Goal: Transaction & Acquisition: Purchase product/service

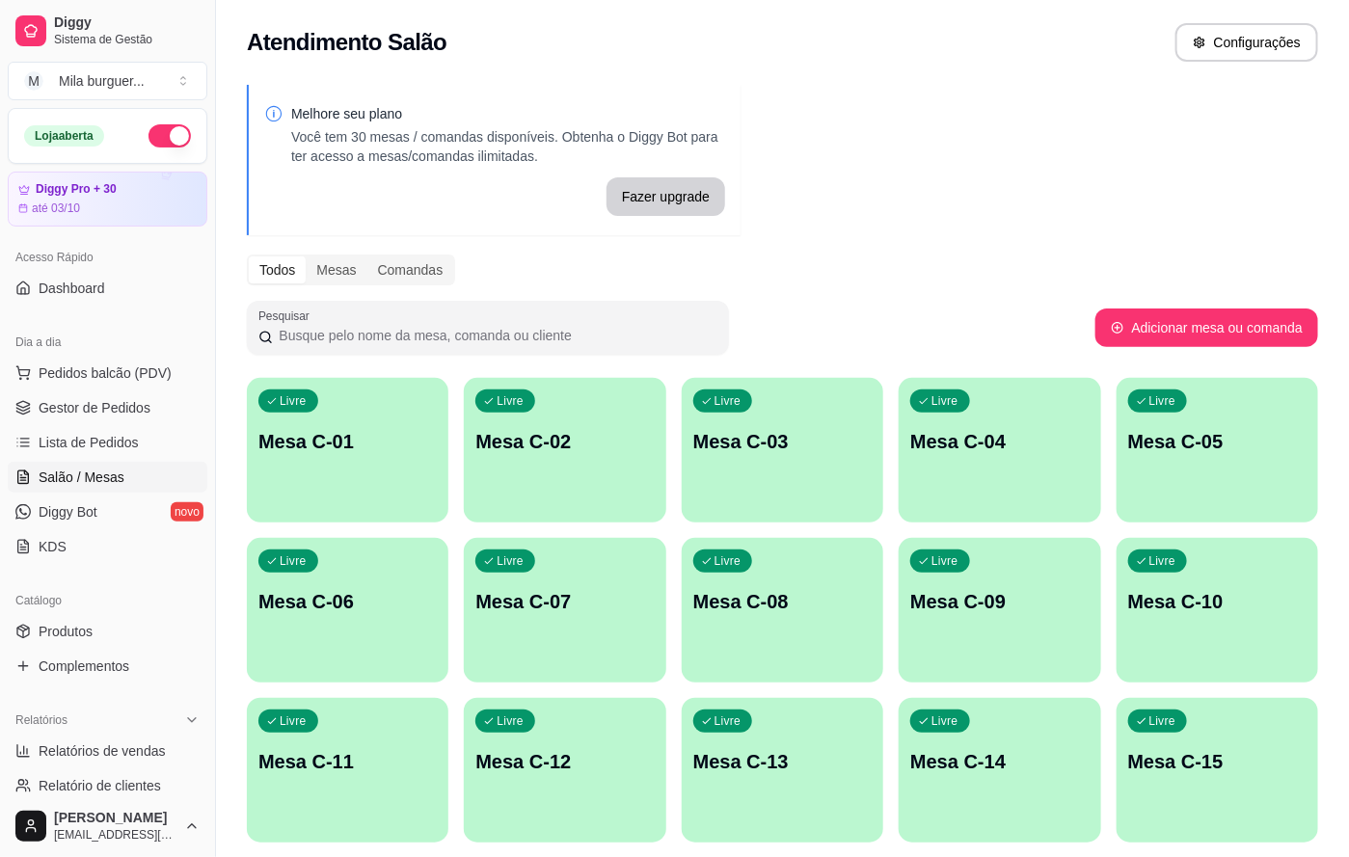
scroll to position [289, 0]
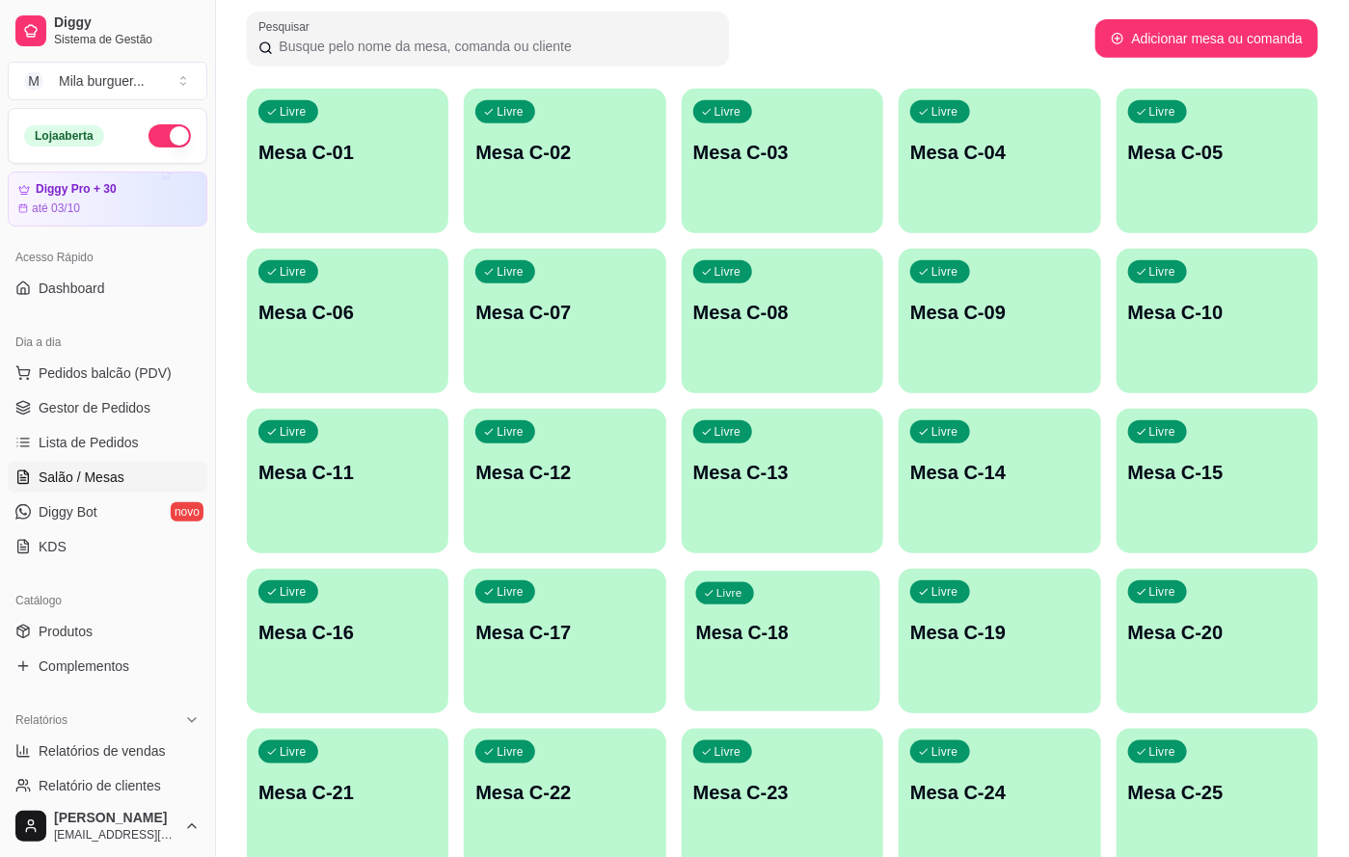
click at [723, 632] on p "Mesa C-18" at bounding box center [783, 633] width 174 height 26
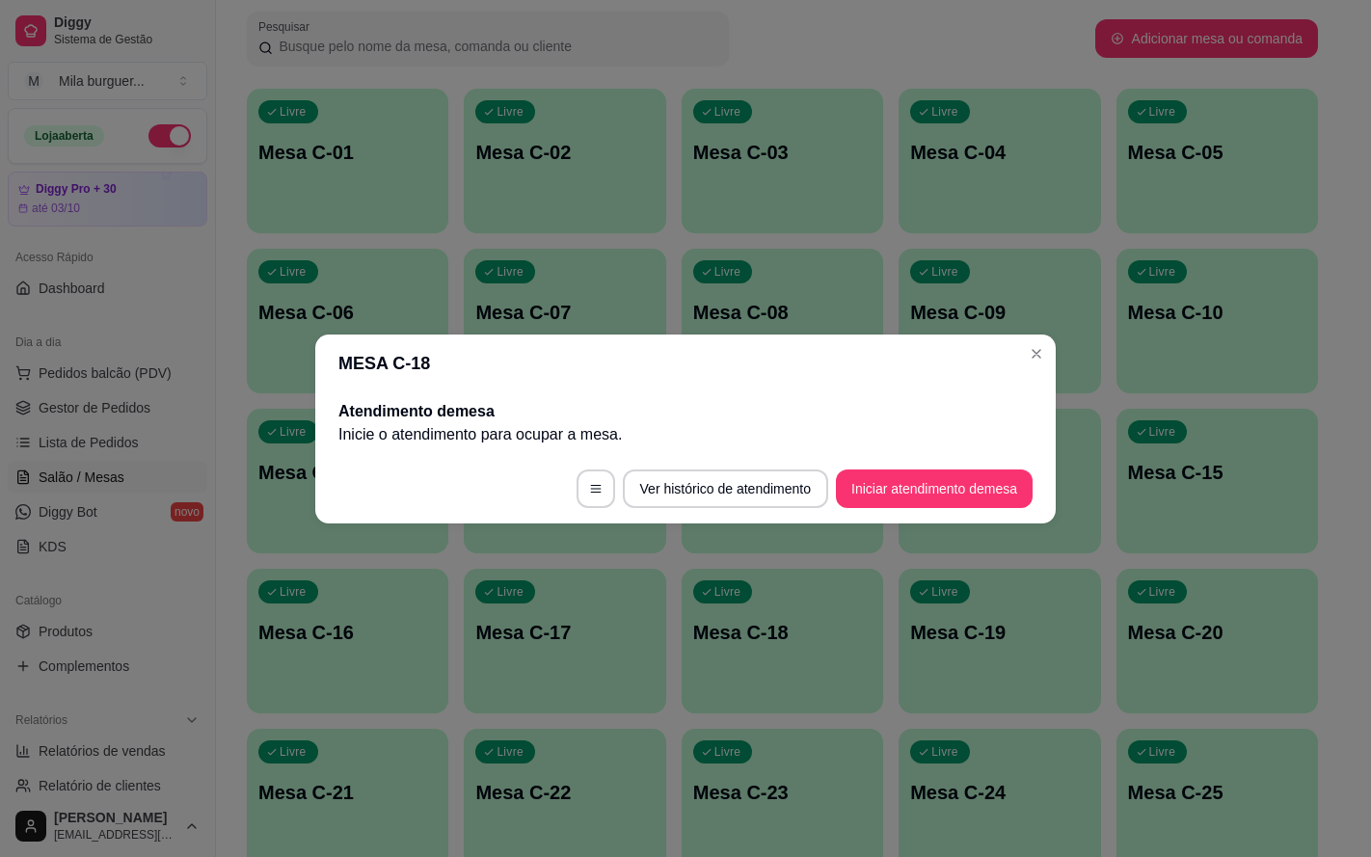
click at [843, 510] on footer "Ver histórico de atendimento Iniciar atendimento de mesa" at bounding box center [685, 488] width 741 height 69
click at [872, 492] on button "Iniciar atendimento de mesa" at bounding box center [934, 489] width 197 height 39
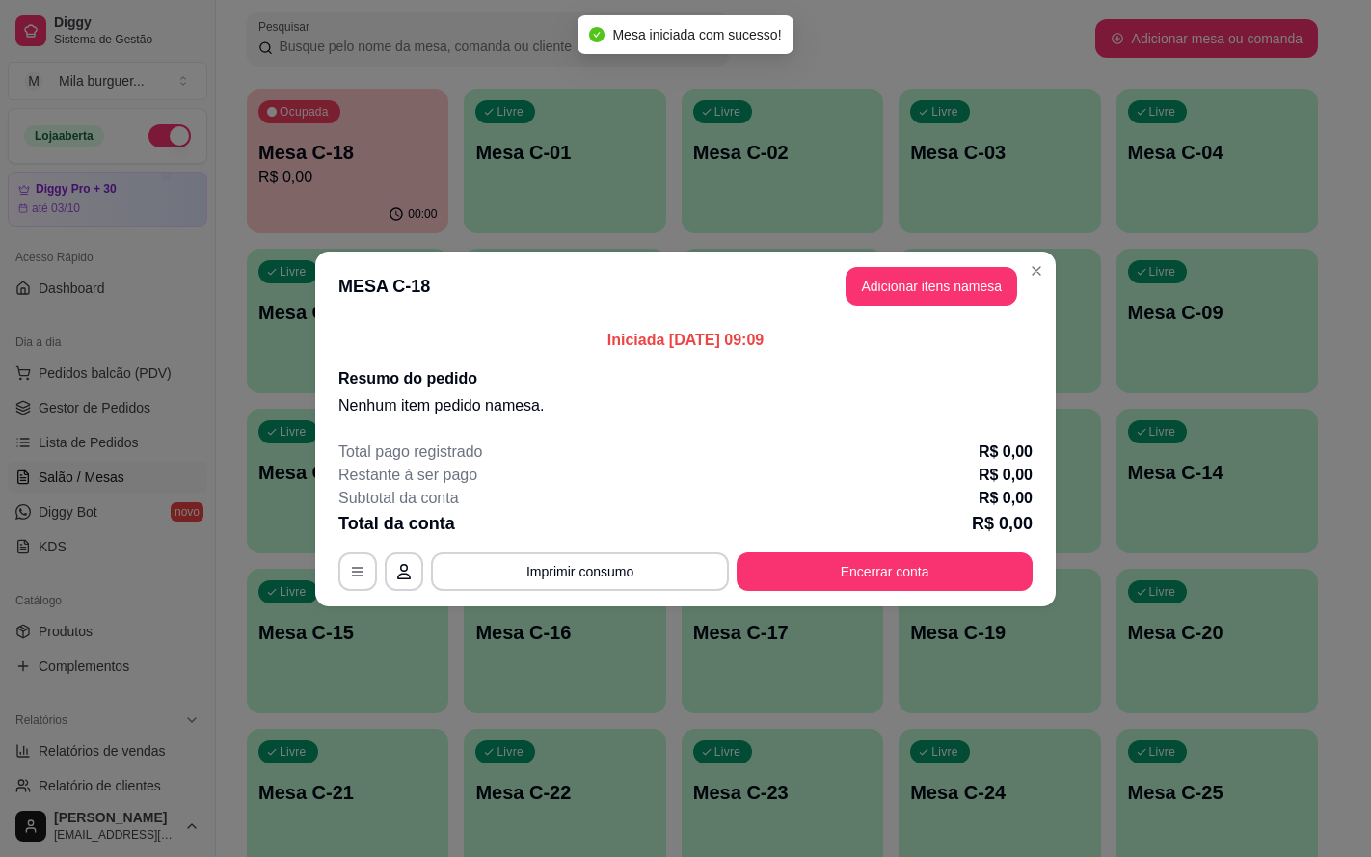
drag, startPoint x: 914, startPoint y: 310, endPoint x: 931, endPoint y: 305, distance: 18.0
click at [926, 305] on header "MESA C-18 Adicionar itens na mesa" at bounding box center [685, 286] width 741 height 69
click at [892, 282] on button "Adicionar itens na mesa" at bounding box center [932, 286] width 166 height 38
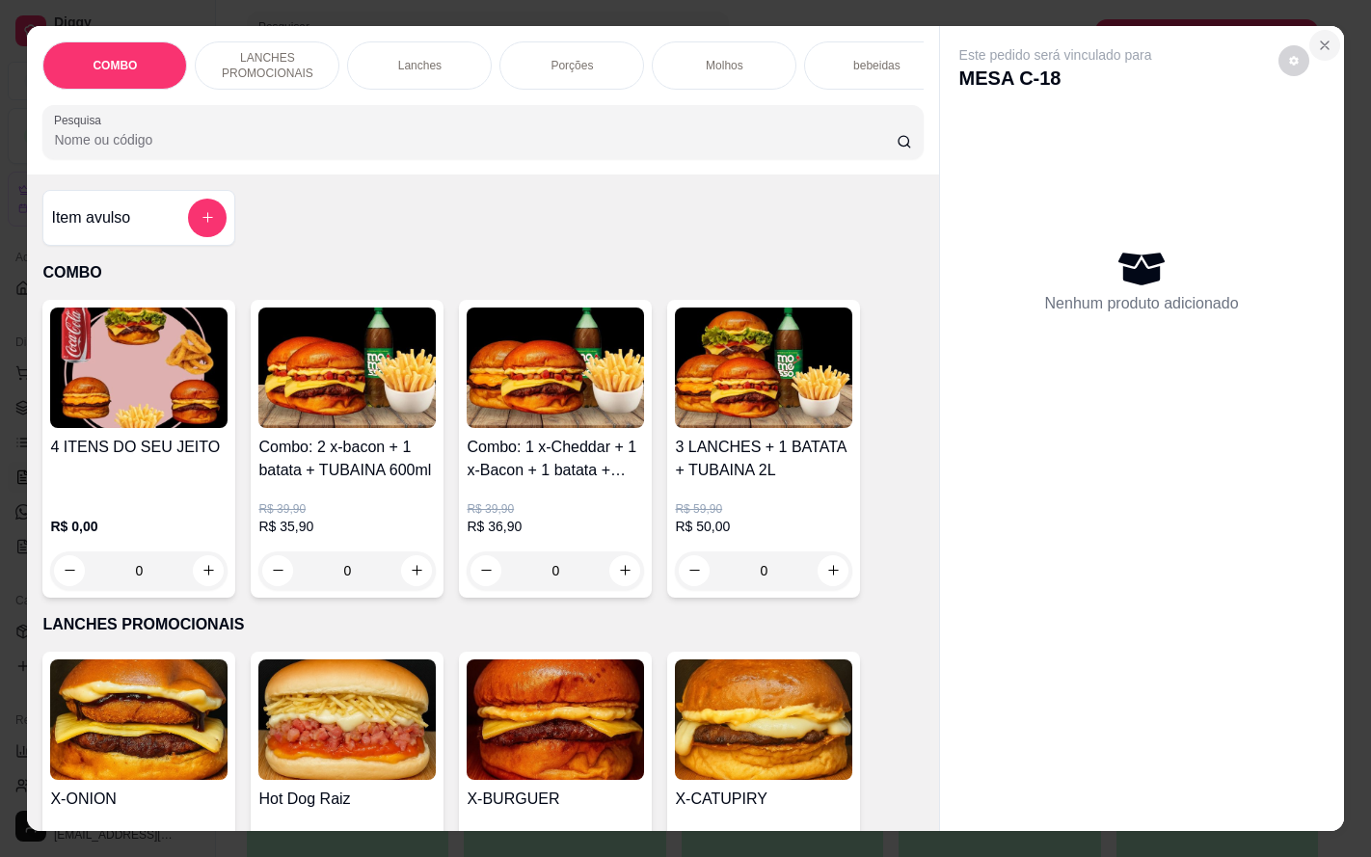
click at [1317, 38] on icon "Close" at bounding box center [1324, 45] width 15 height 15
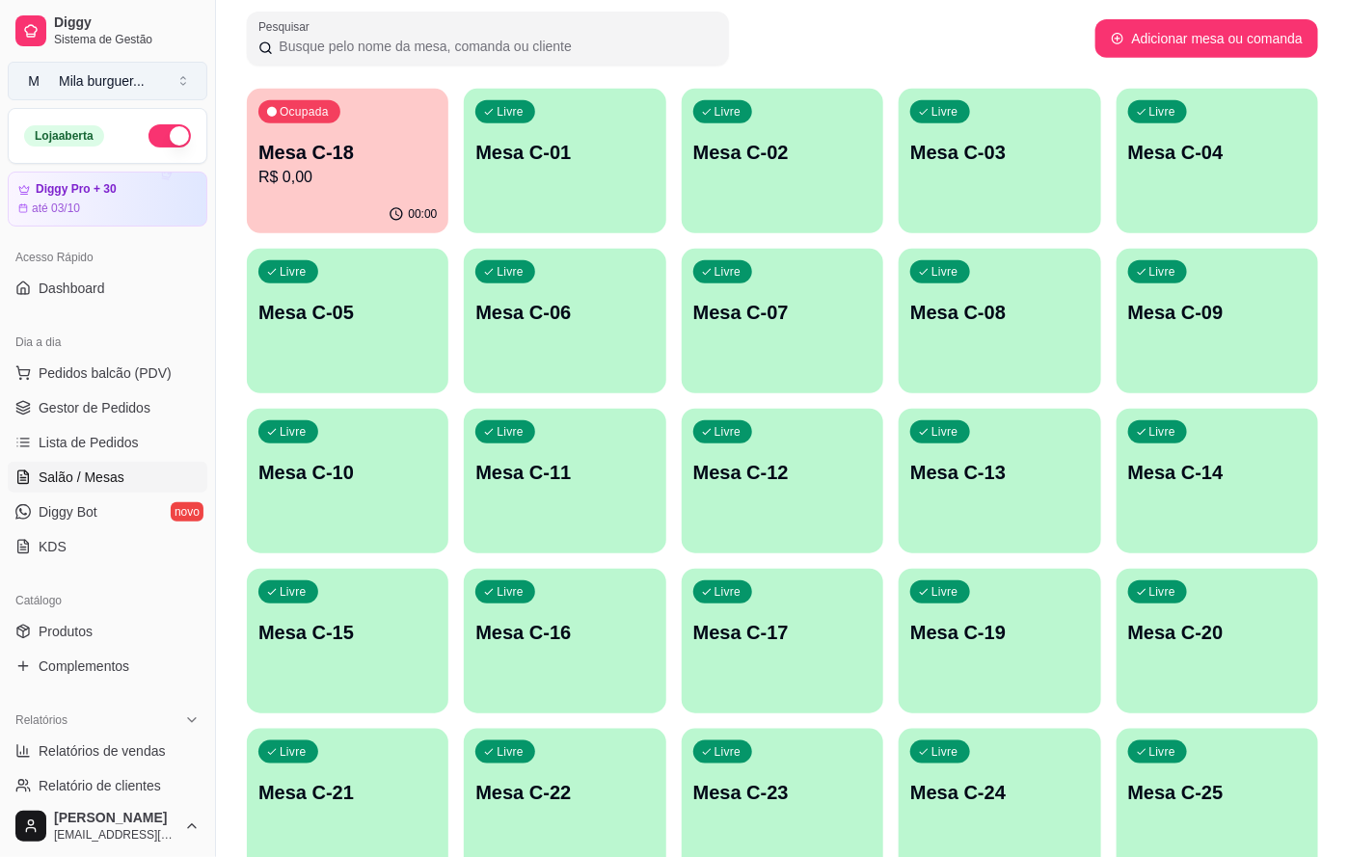
click at [145, 88] on div "Mila burguer ..." at bounding box center [102, 80] width 86 height 19
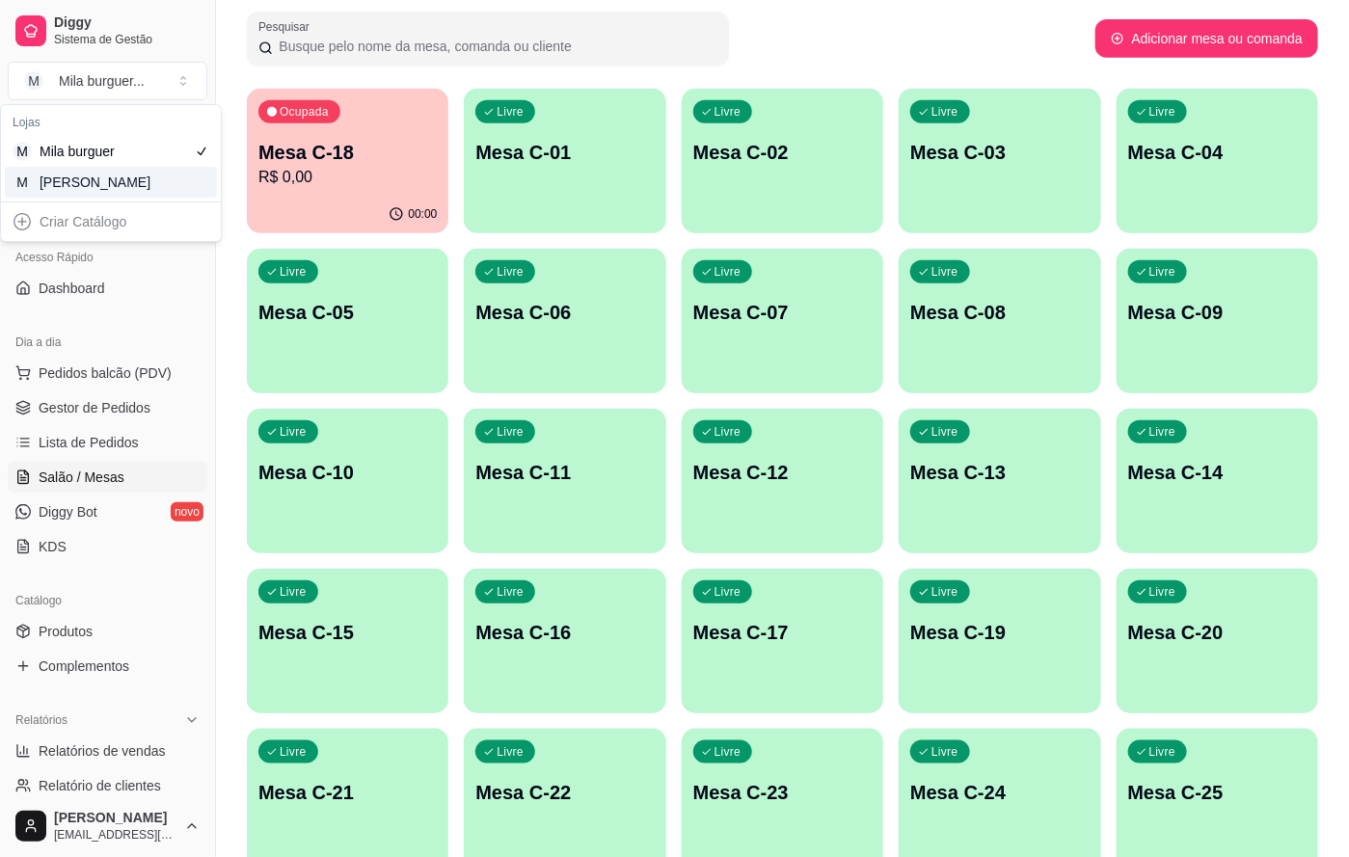
drag, startPoint x: 176, startPoint y: 179, endPoint x: 206, endPoint y: 175, distance: 30.3
click at [177, 179] on div "M Mila Salgados" at bounding box center [111, 182] width 212 height 31
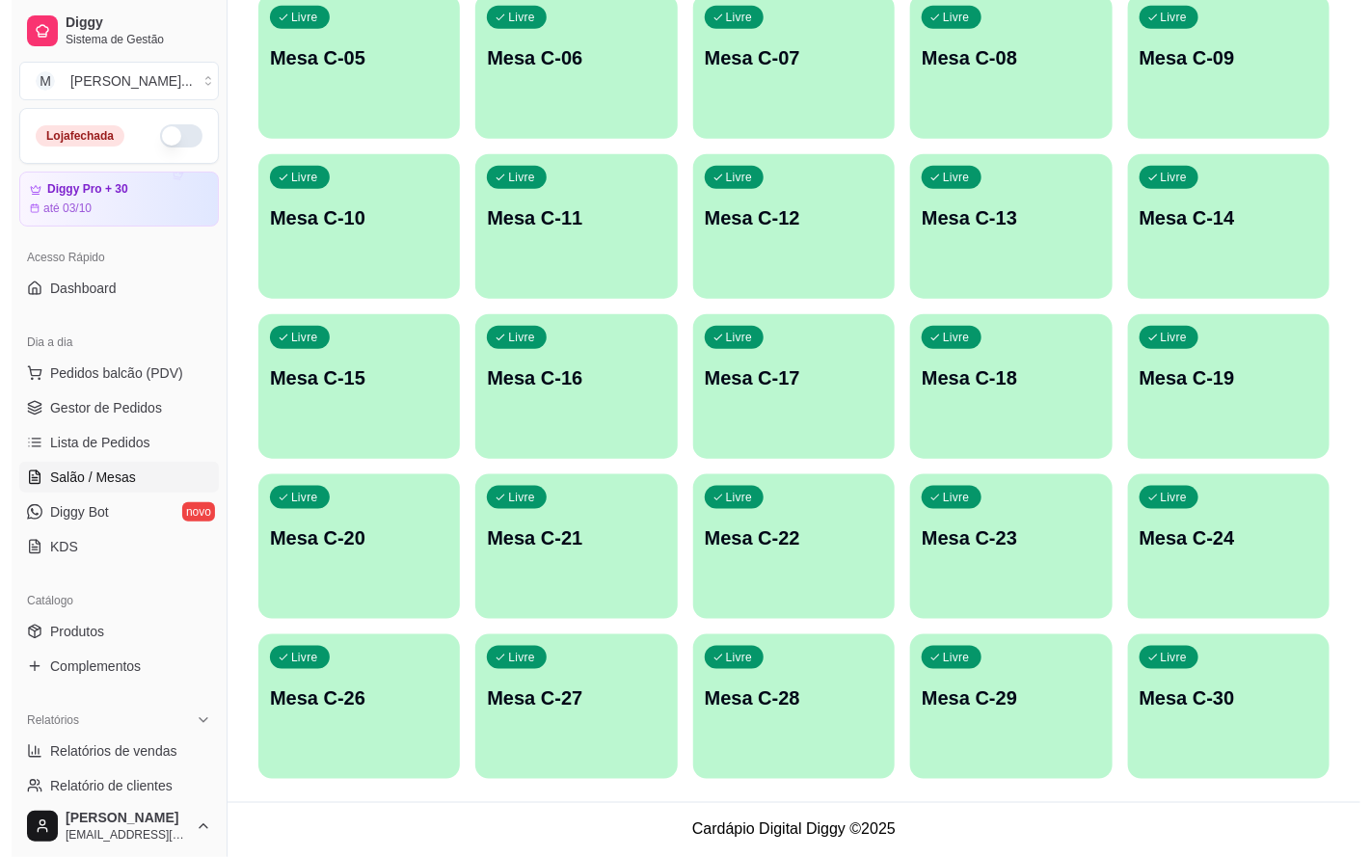
scroll to position [399, 0]
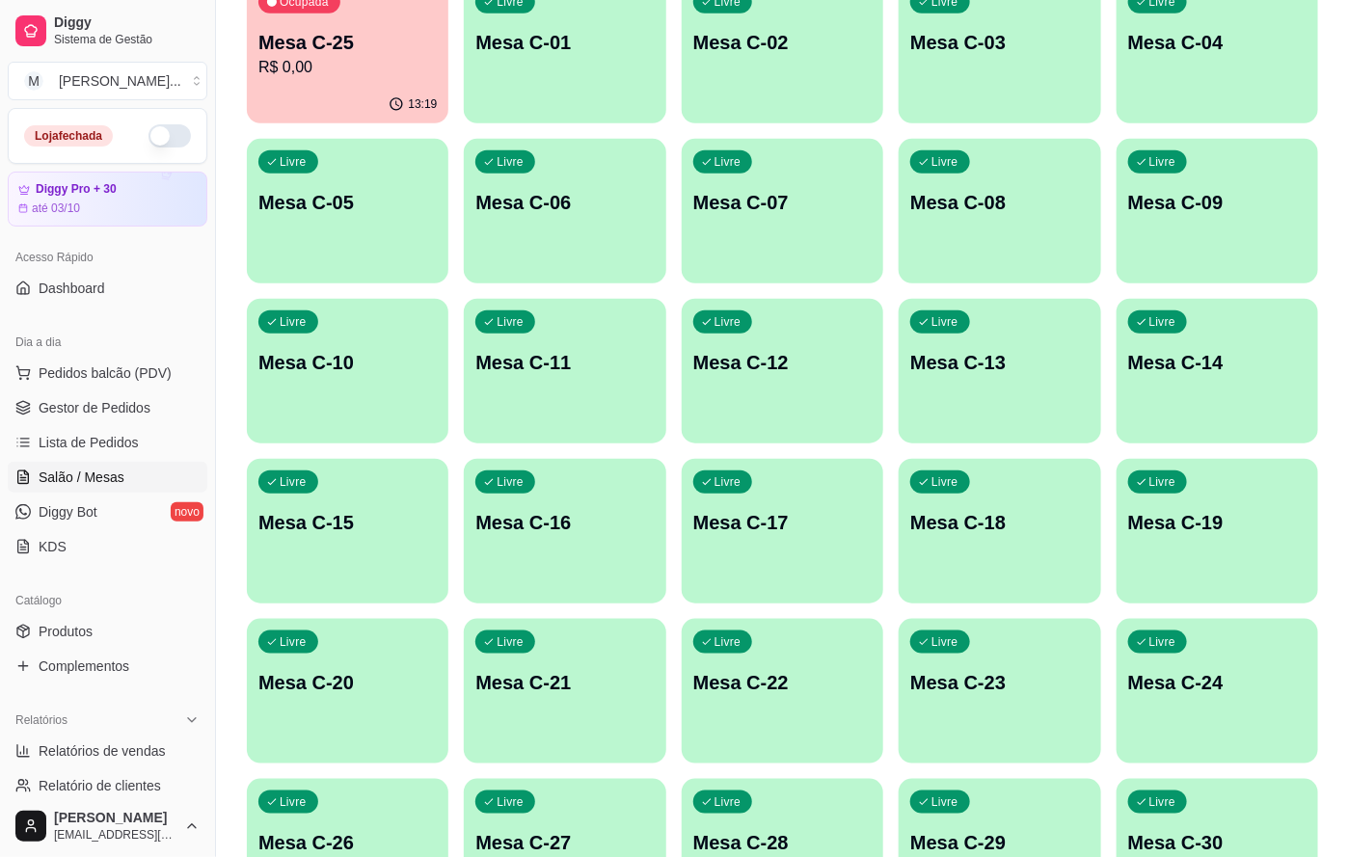
click at [1007, 538] on div "Livre Mesa C-18" at bounding box center [1000, 519] width 202 height 121
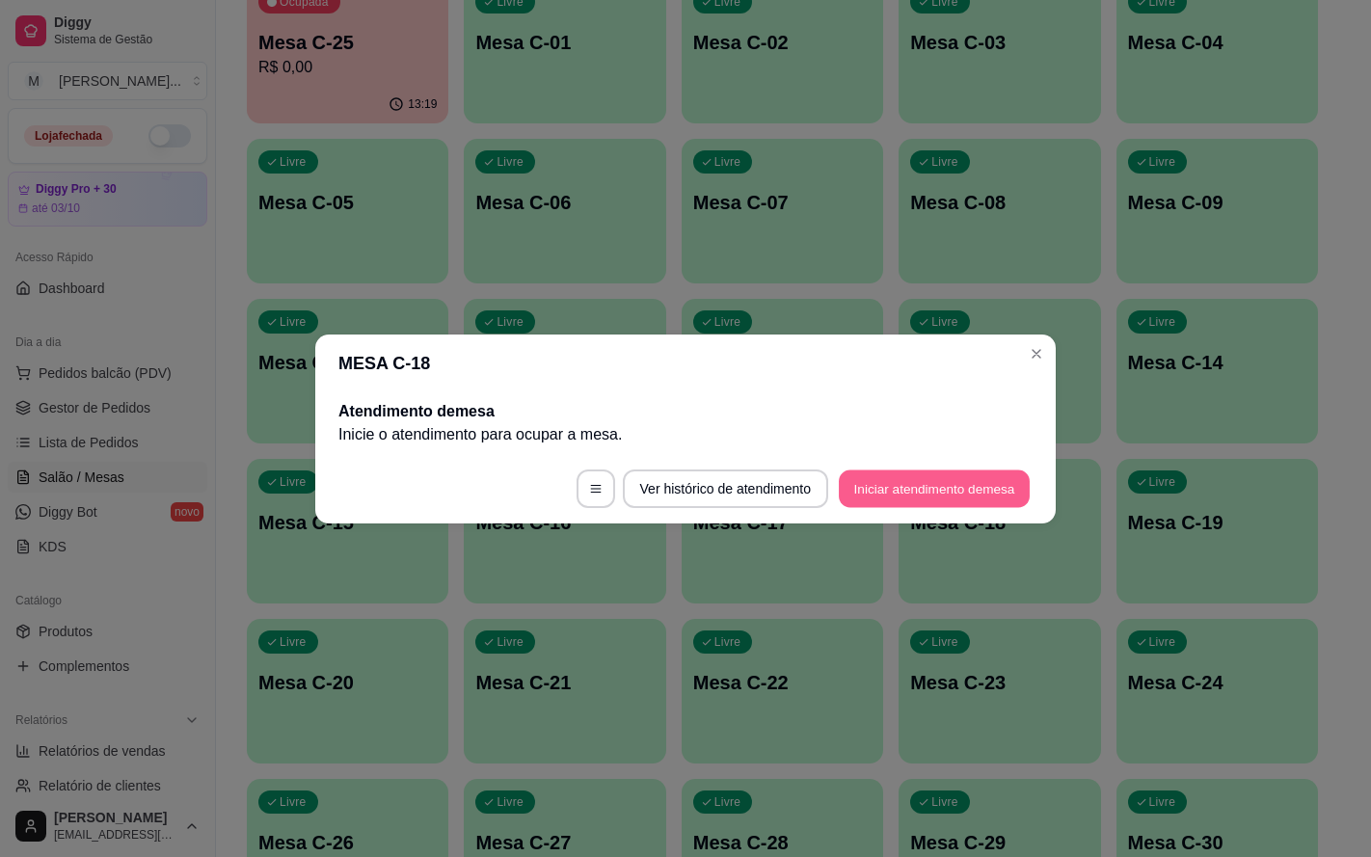
click at [999, 487] on button "Iniciar atendimento de mesa" at bounding box center [934, 489] width 191 height 38
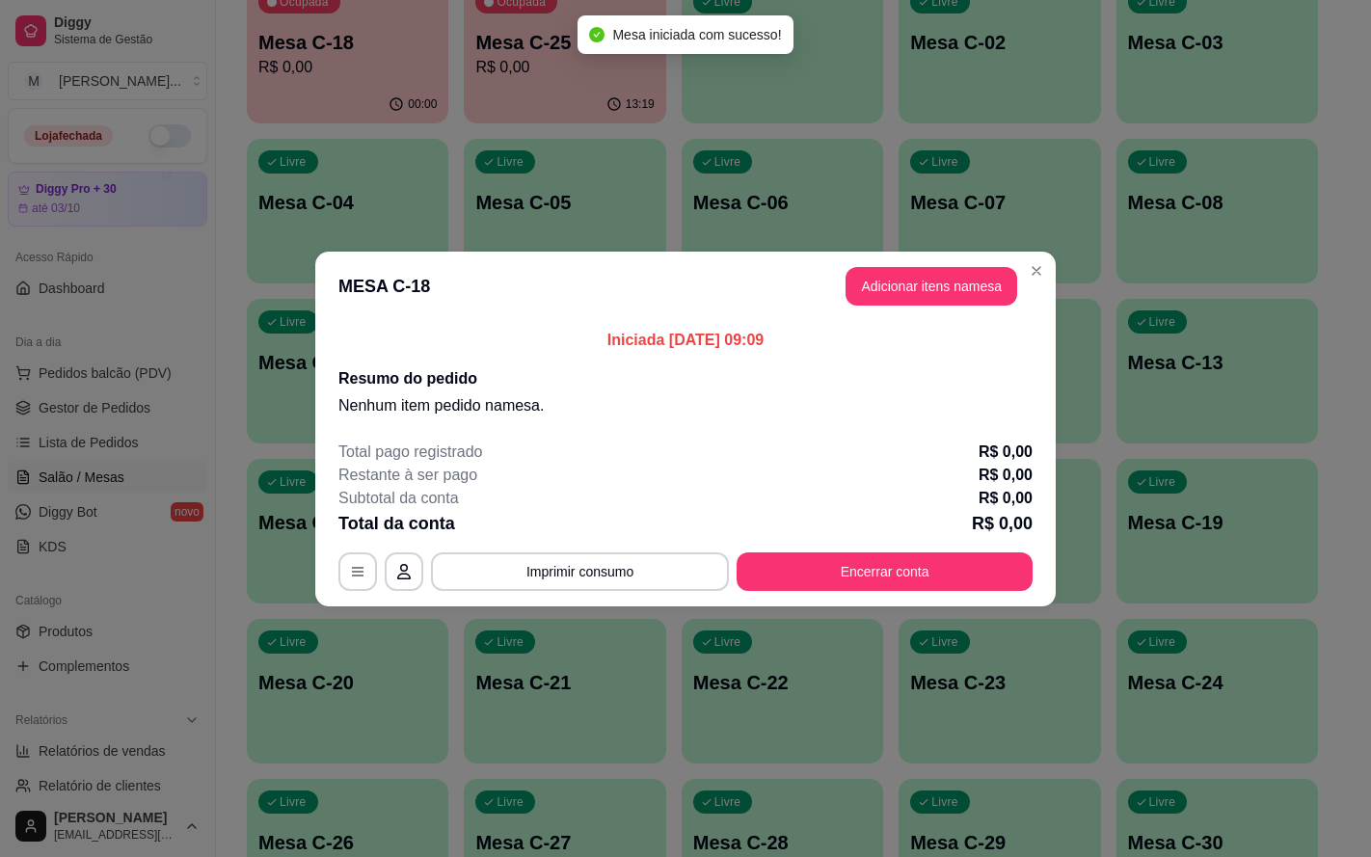
click at [895, 312] on header "MESA C-18 Adicionar itens na mesa" at bounding box center [685, 286] width 741 height 69
click at [900, 304] on button "Adicionar itens na mesa" at bounding box center [932, 286] width 166 height 38
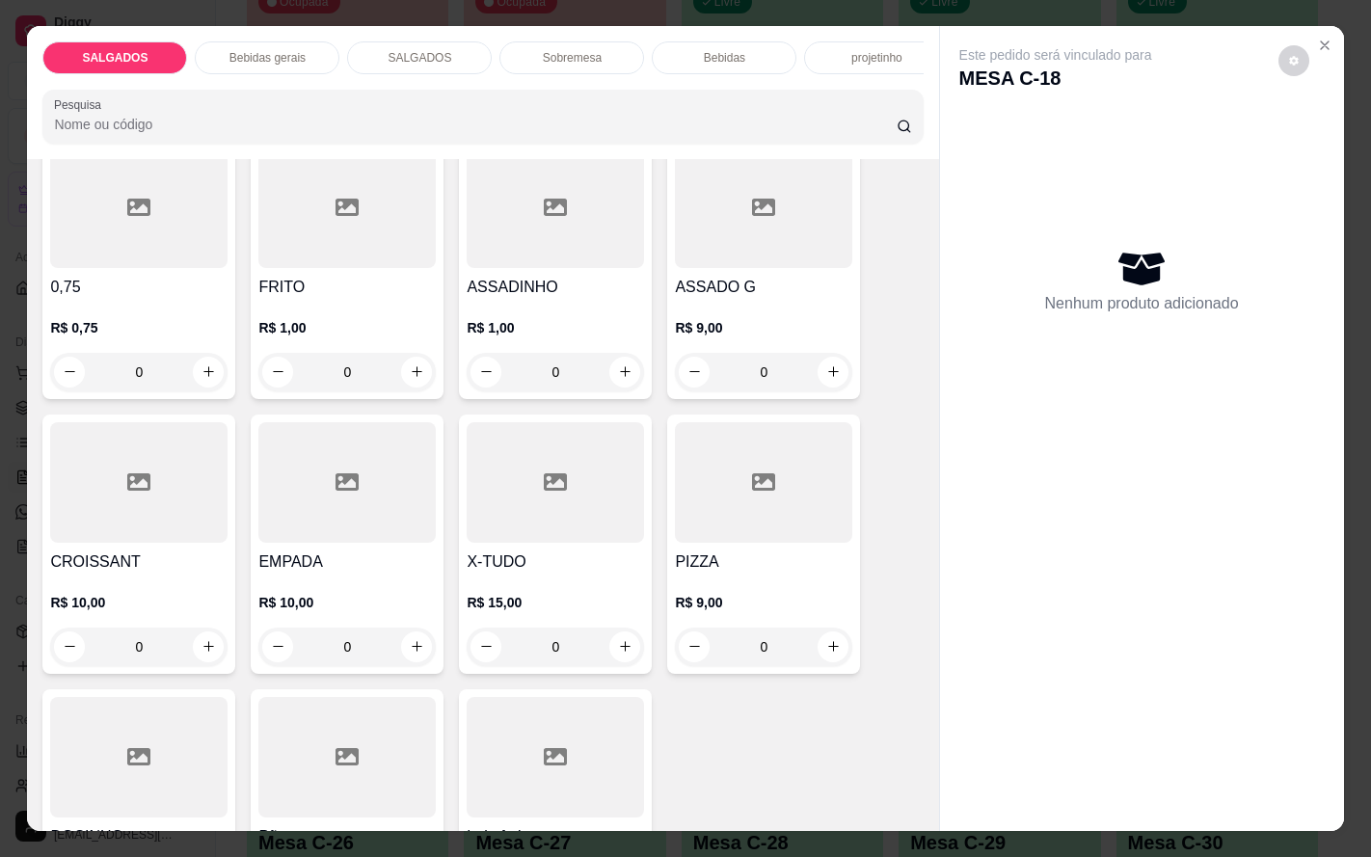
scroll to position [434, 0]
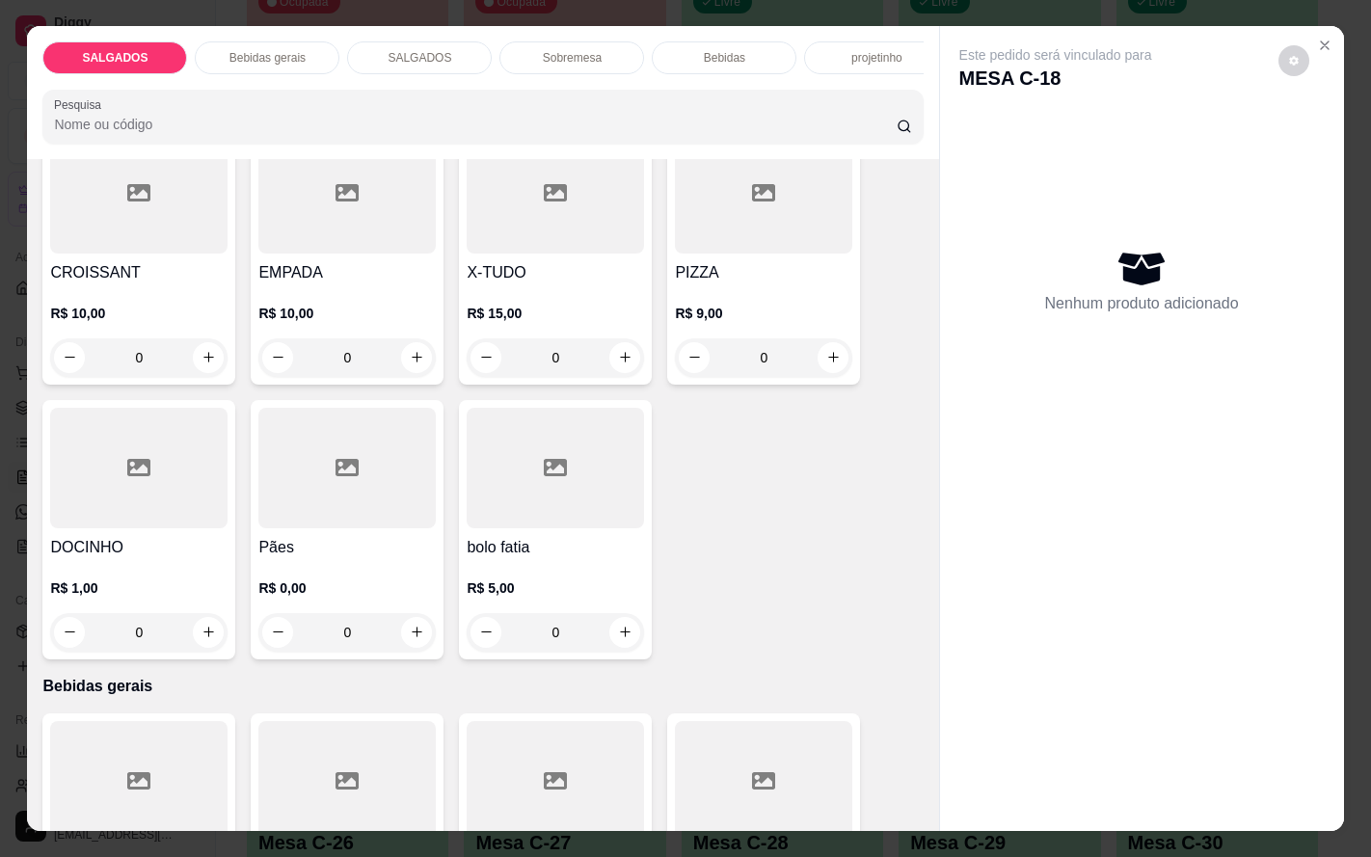
click at [304, 470] on div at bounding box center [346, 468] width 177 height 121
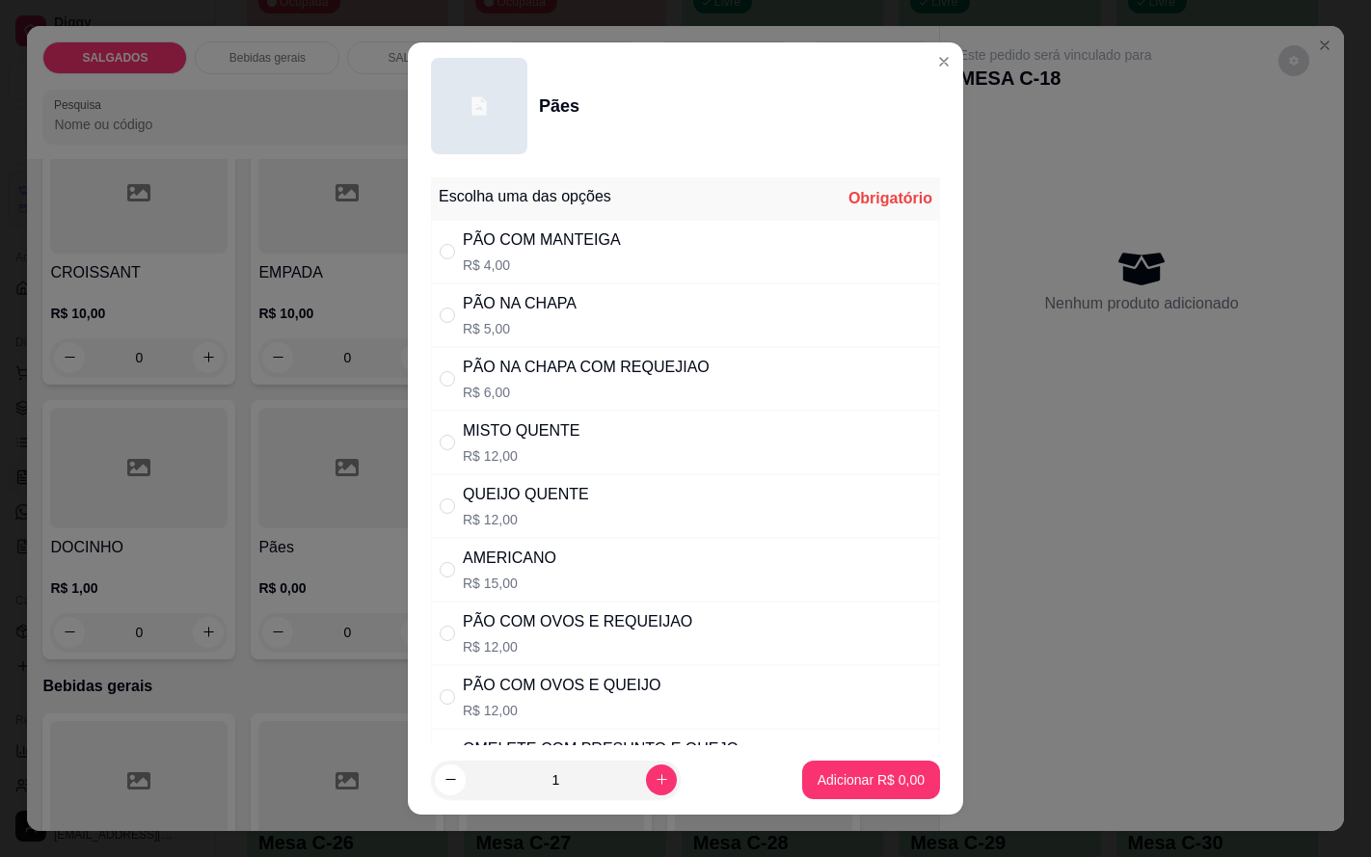
drag, startPoint x: 610, startPoint y: 388, endPoint x: 646, endPoint y: 478, distance: 97.4
click at [610, 391] on p "R$ 6,00" at bounding box center [586, 392] width 247 height 19
radio input "true"
click at [802, 787] on button "Adicionar R$ 6,00" at bounding box center [871, 780] width 138 height 39
type input "1"
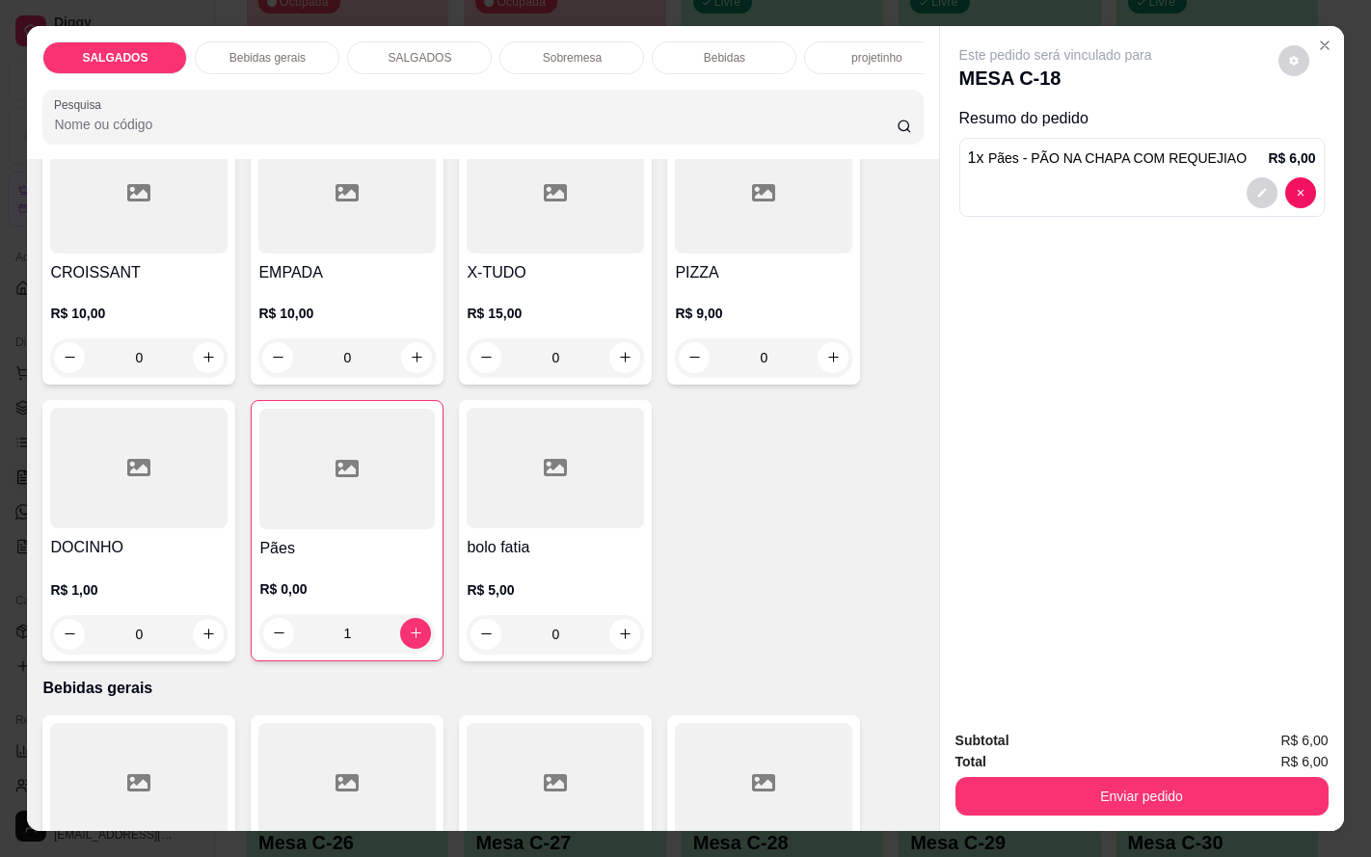
click at [289, 527] on div at bounding box center [346, 469] width 175 height 121
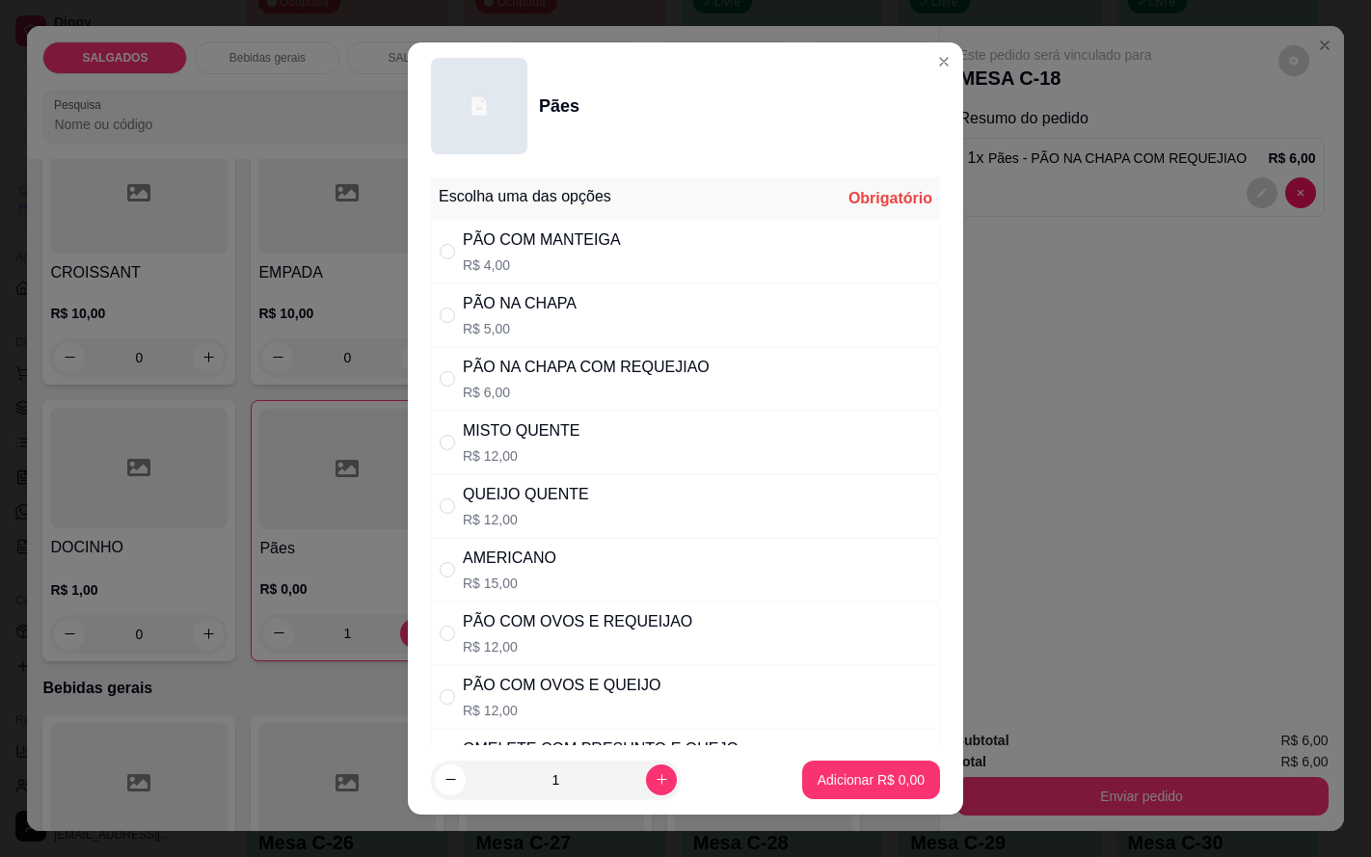
click at [631, 460] on div "MISTO QUENTE R$ 12,00" at bounding box center [685, 443] width 509 height 64
radio input "true"
click at [817, 770] on p "Adicionar R$ 12,00" at bounding box center [867, 779] width 115 height 19
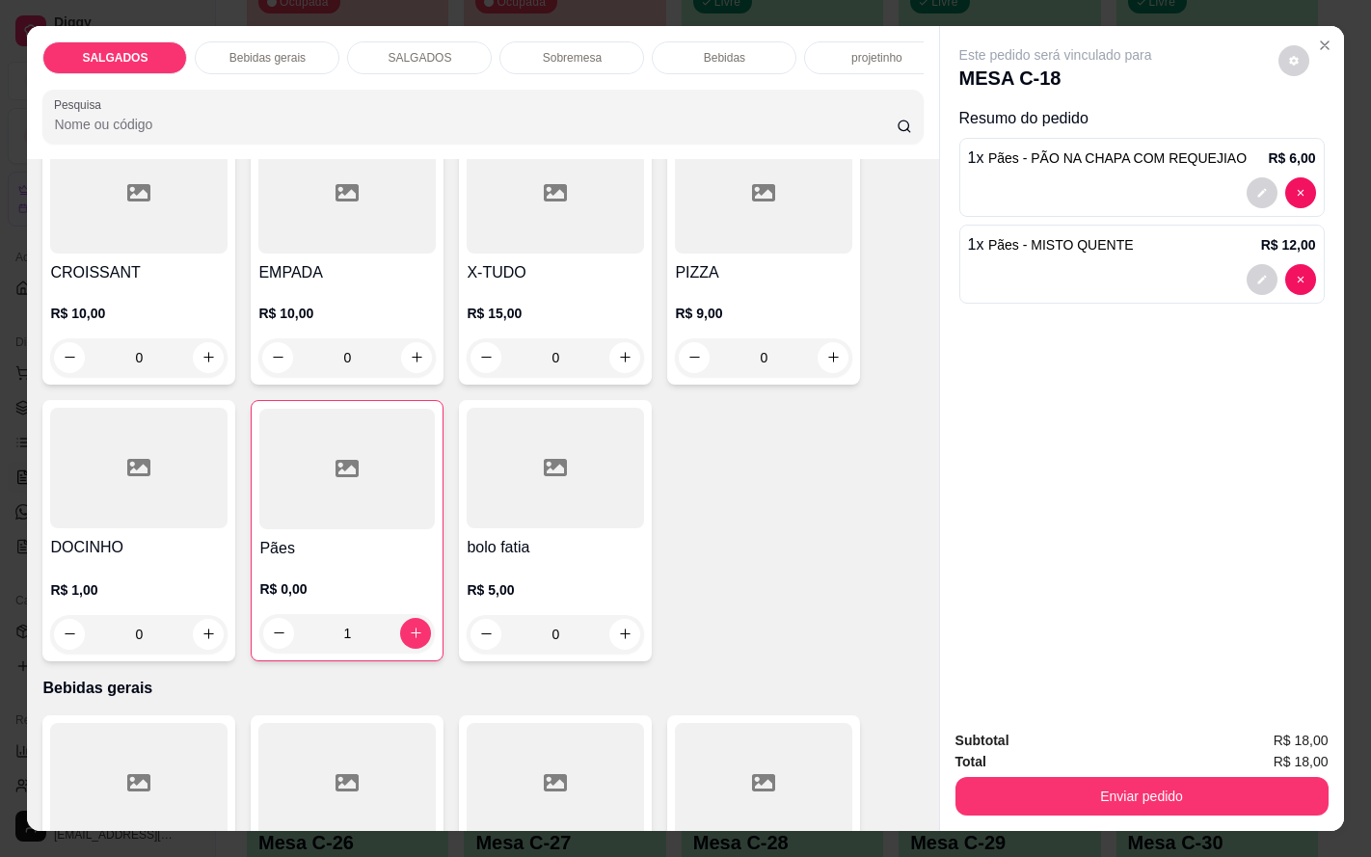
scroll to position [0, 0]
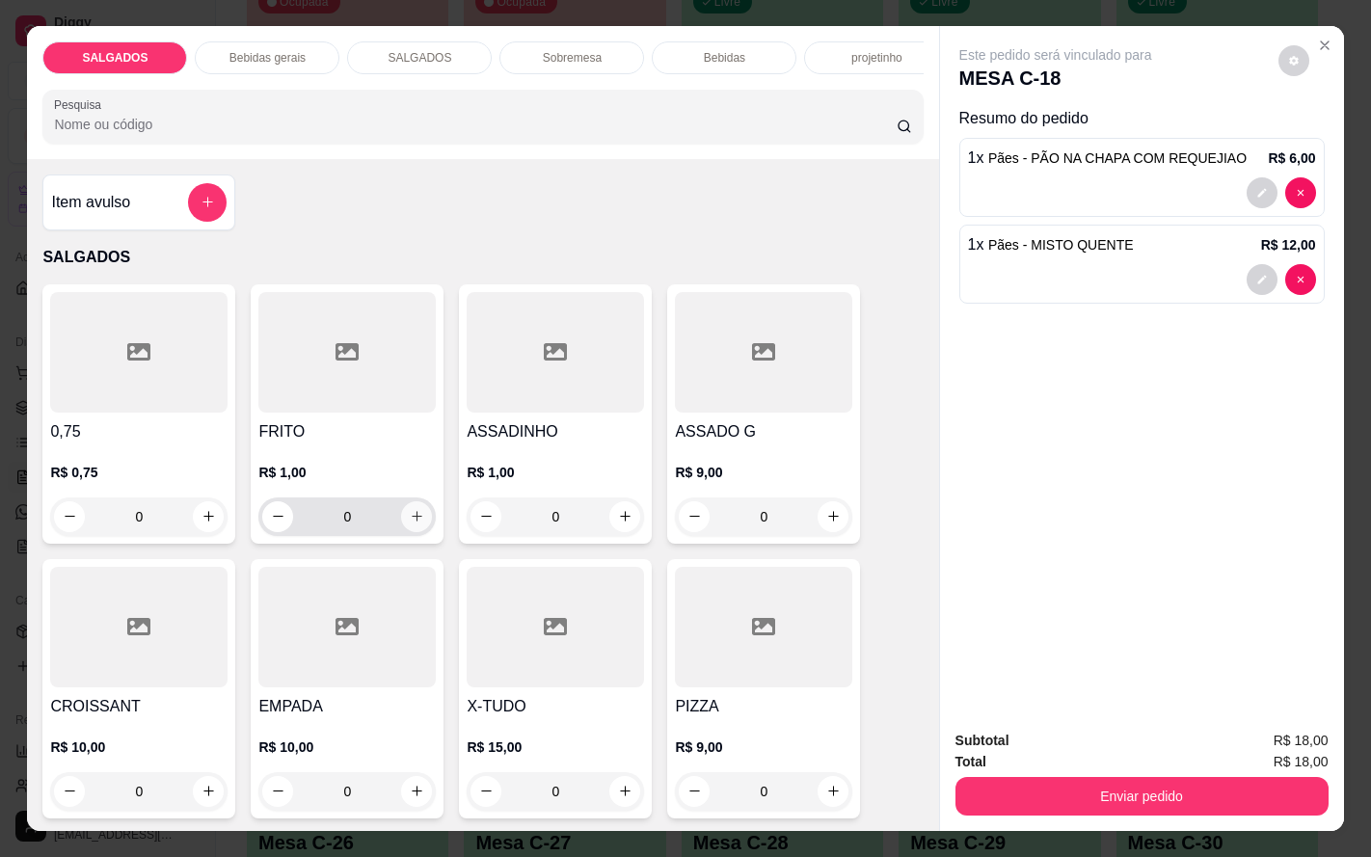
click at [411, 524] on icon "increase-product-quantity" at bounding box center [417, 516] width 14 height 14
click at [411, 525] on icon "increase-product-quantity" at bounding box center [416, 517] width 14 height 14
type input "2"
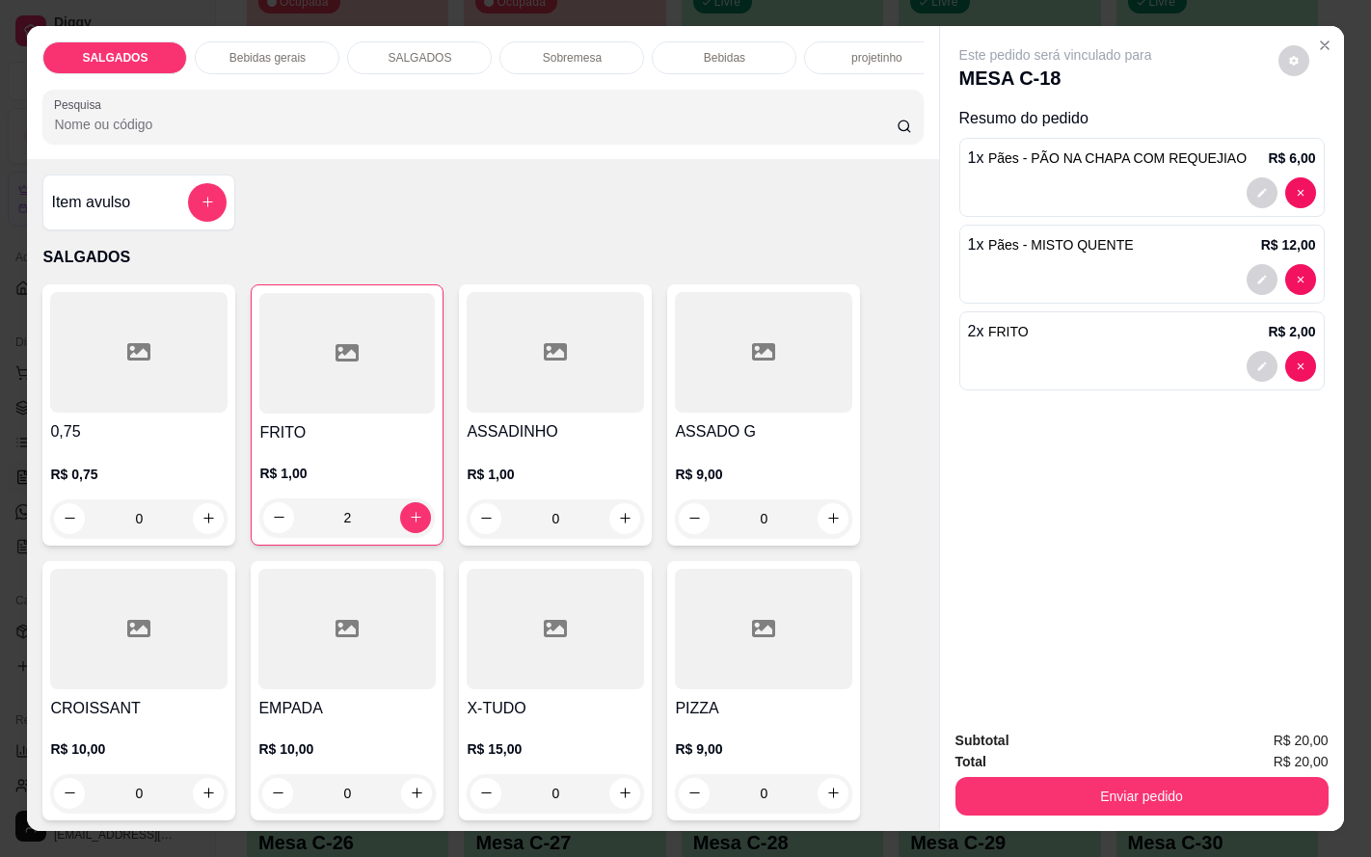
click at [252, 56] on div "Bebidas gerais" at bounding box center [267, 57] width 145 height 33
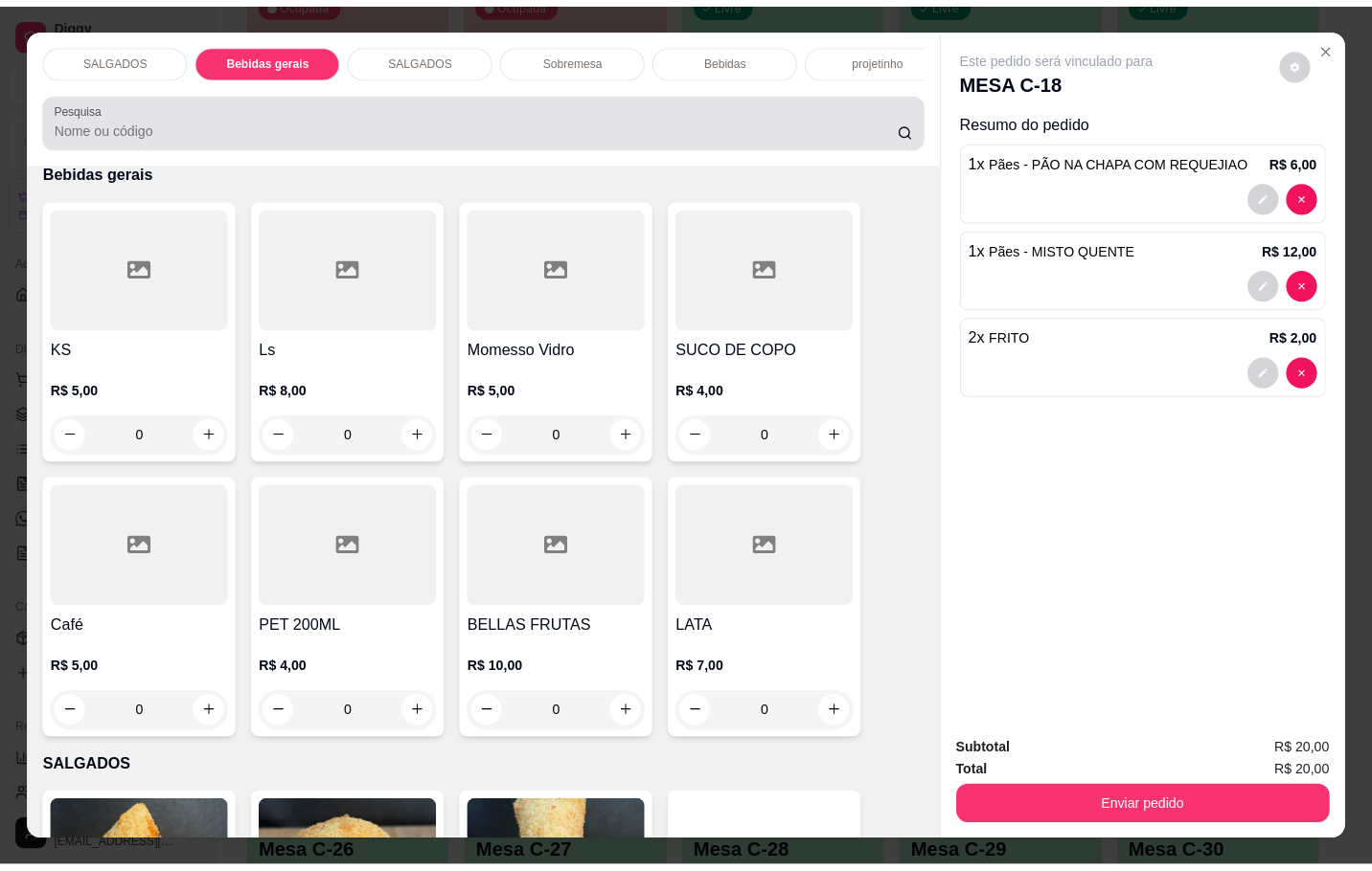
scroll to position [46, 0]
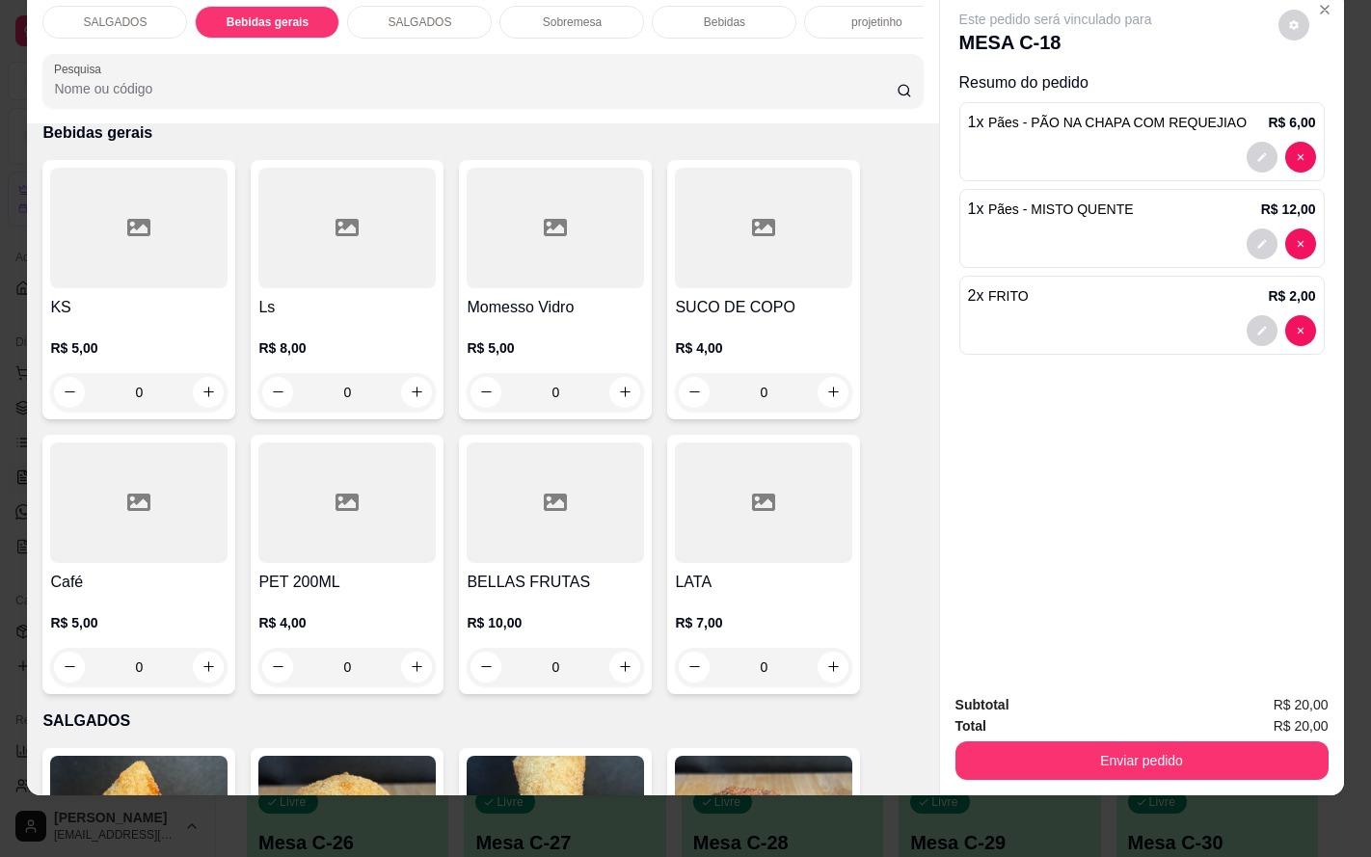
click at [441, 304] on div "KS R$ 5,00 0 Ls R$ 8,00 0 Momesso Vidro R$ 5,00 0 SUCO DE COPO R$ 4,00 0 Café R…" at bounding box center [482, 427] width 880 height 534
click at [470, 305] on h4 "Momesso Vidro" at bounding box center [555, 307] width 177 height 23
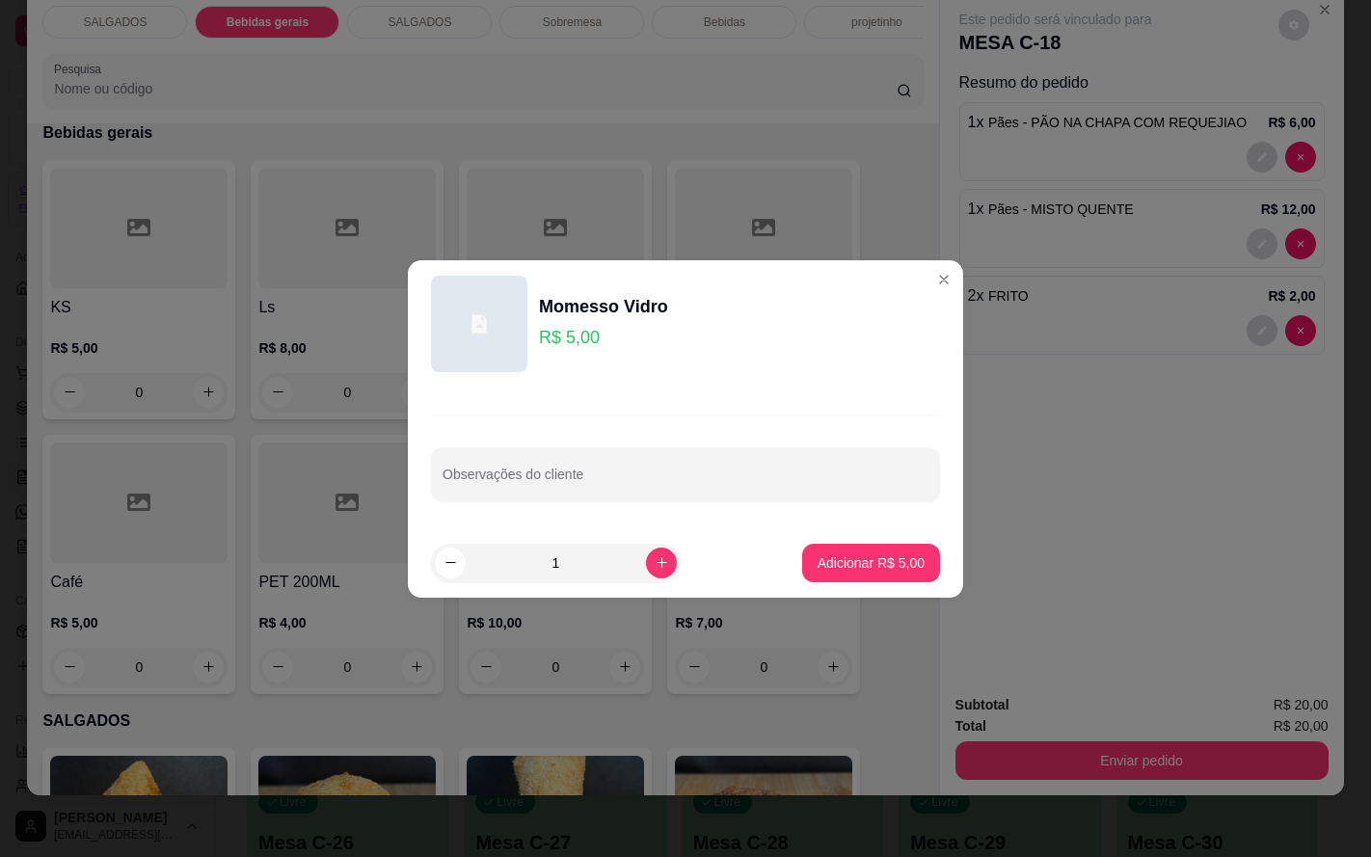
drag, startPoint x: 827, startPoint y: 582, endPoint x: 845, endPoint y: 568, distance: 22.6
click at [827, 581] on footer "1 Adicionar R$ 5,00" at bounding box center [685, 562] width 555 height 69
click at [859, 542] on footer "1 Adicionar R$ 5,00" at bounding box center [685, 562] width 555 height 69
click at [851, 567] on p "Adicionar R$ 5,00" at bounding box center [871, 562] width 104 height 18
type input "1"
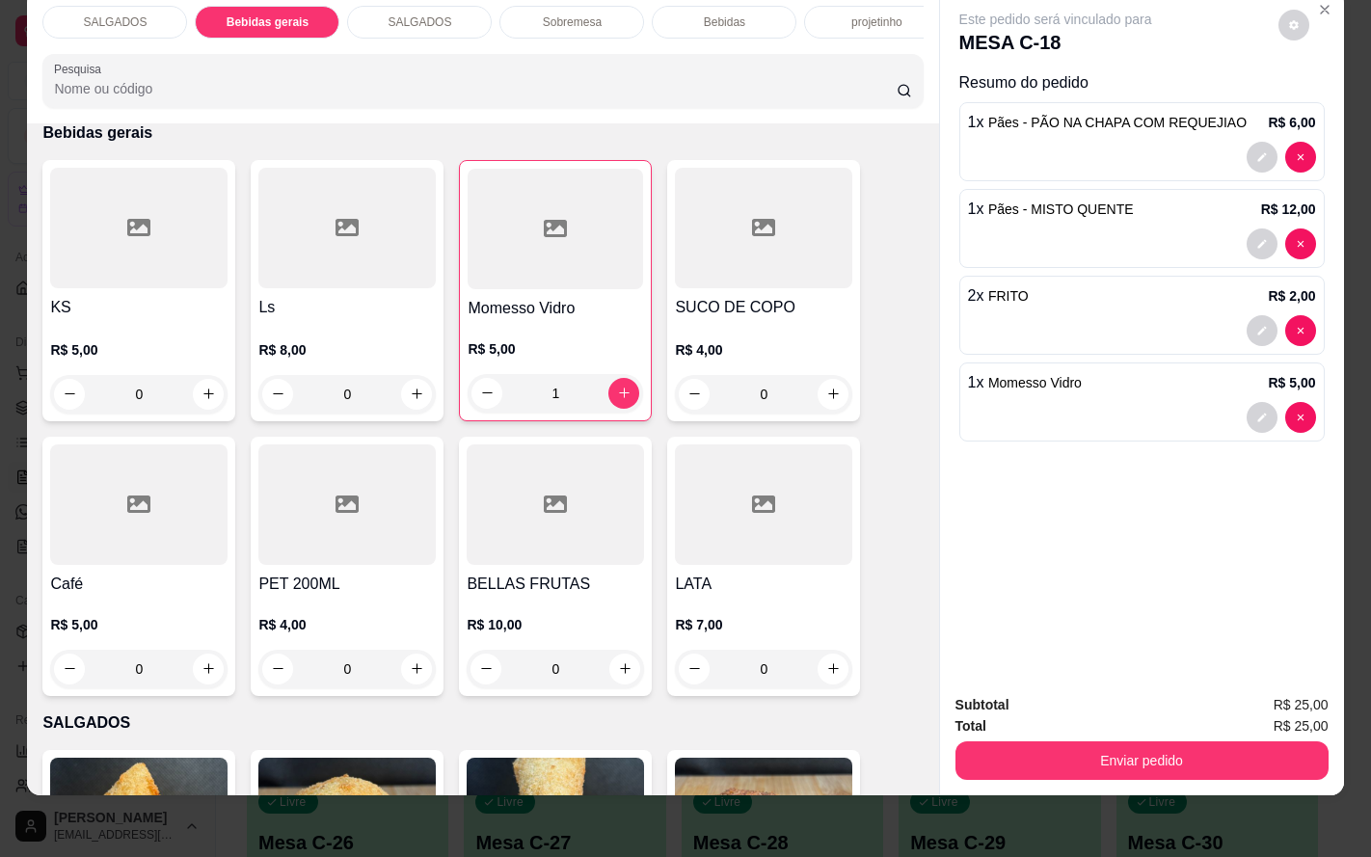
click at [1054, 772] on div "Subtotal R$ 25,00 Total R$ 25,00 Enviar pedido" at bounding box center [1142, 737] width 404 height 117
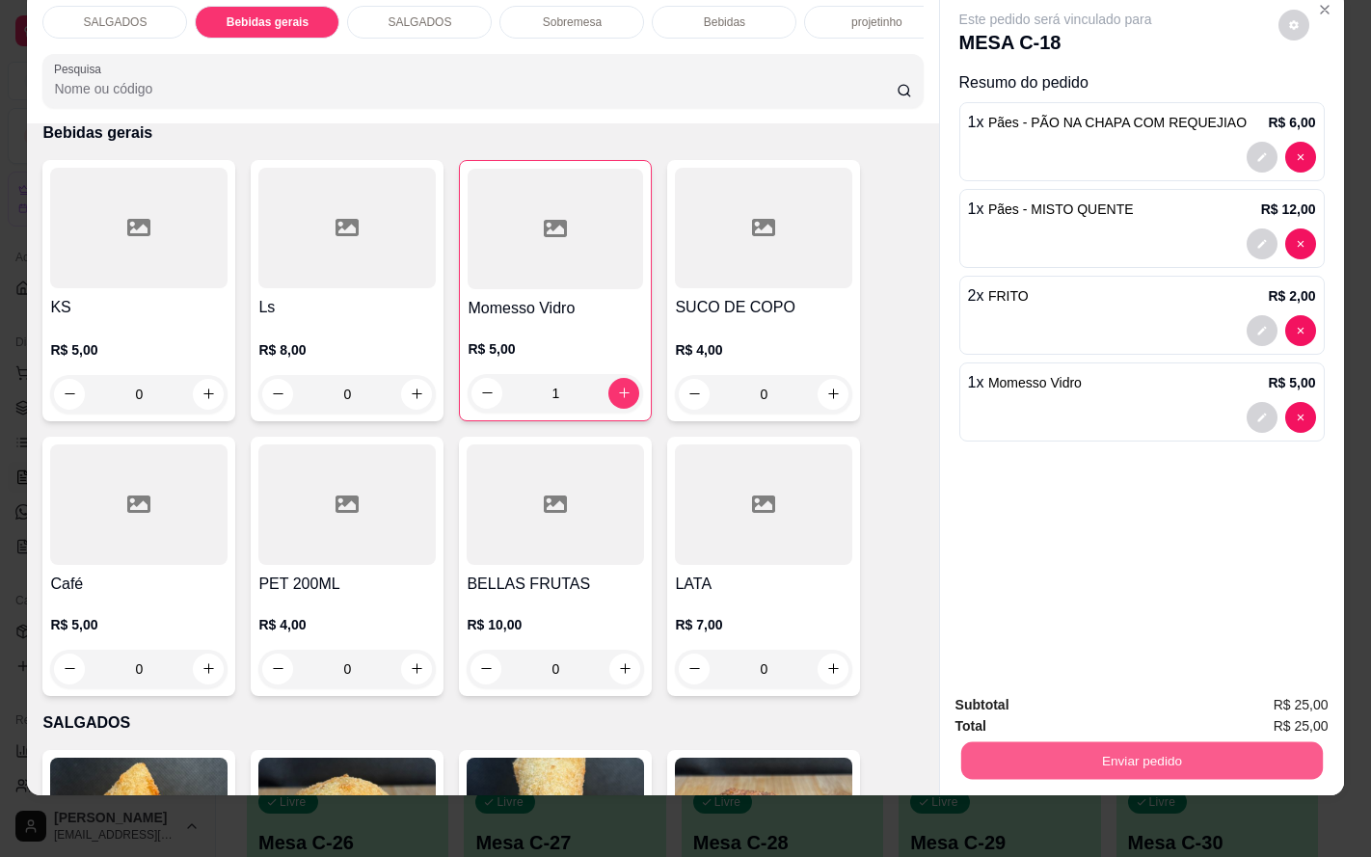
click at [1060, 759] on div "Enviar pedido" at bounding box center [1142, 758] width 373 height 43
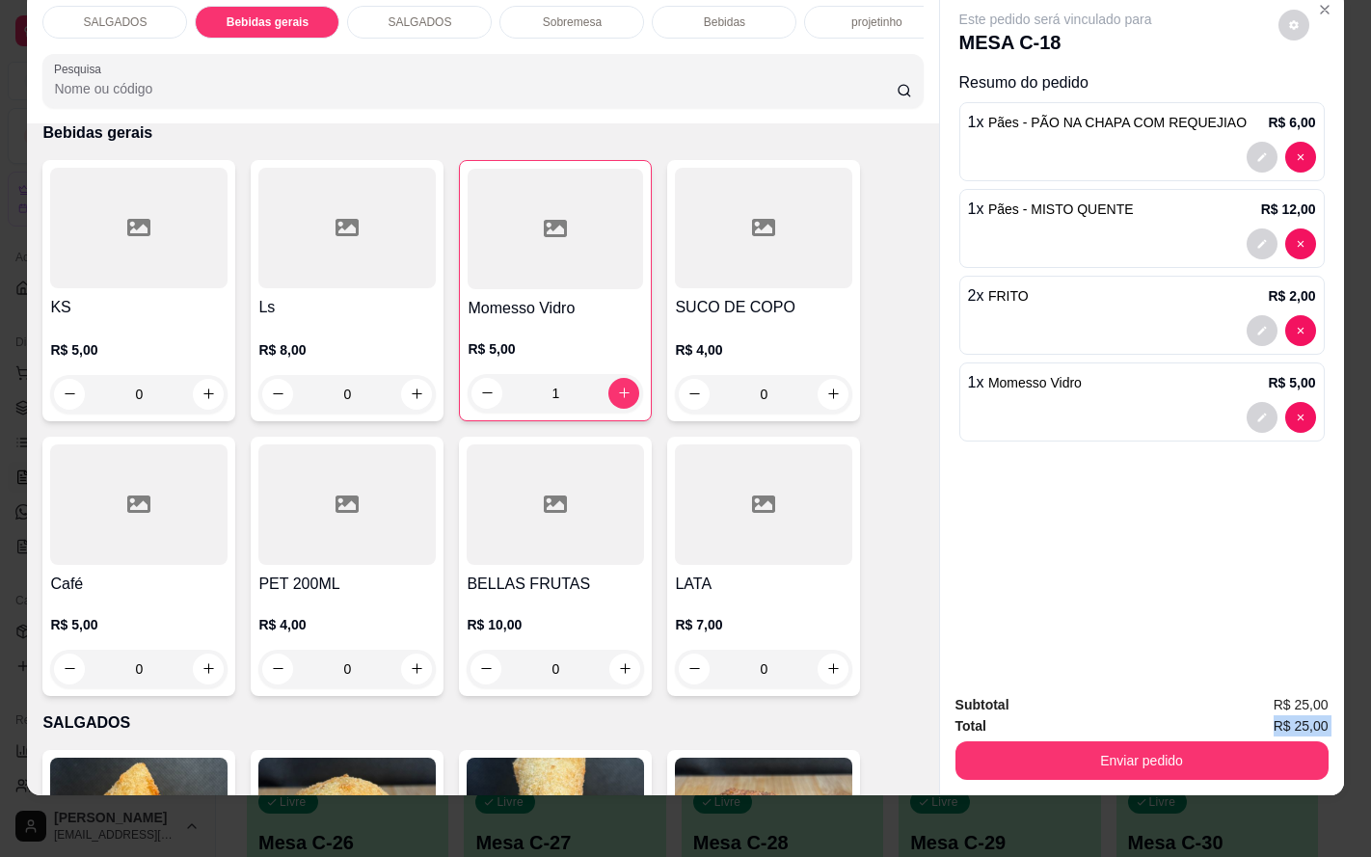
drag, startPoint x: 1096, startPoint y: 713, endPoint x: 1096, endPoint y: 727, distance: 14.5
click at [1096, 727] on div "Subtotal R$ 25,00 Total R$ 25,00 Enviar pedido" at bounding box center [1142, 737] width 373 height 86
click at [1092, 742] on button "Enviar pedido" at bounding box center [1142, 761] width 373 height 39
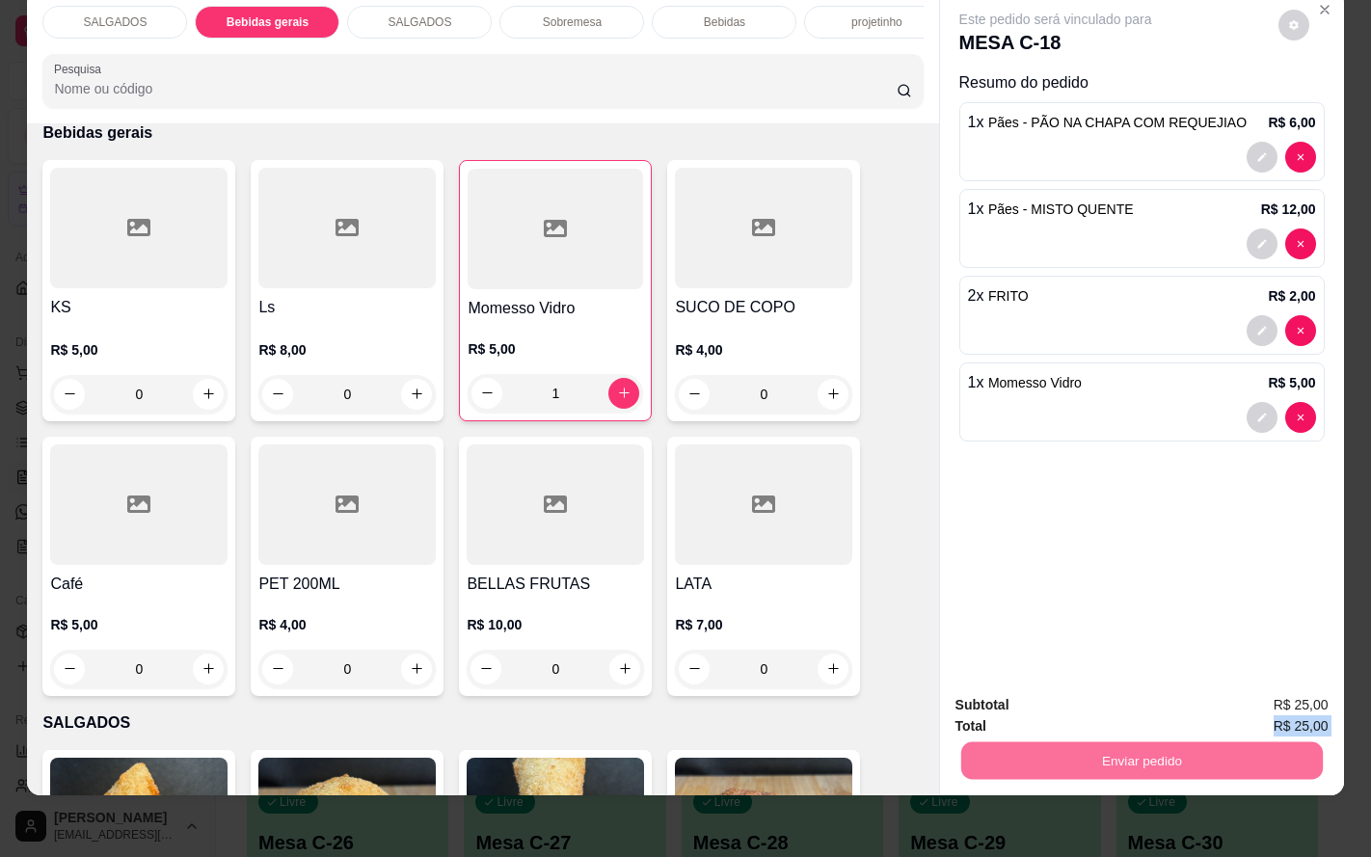
click at [1320, 689] on button "Enviar pedido" at bounding box center [1275, 693] width 109 height 37
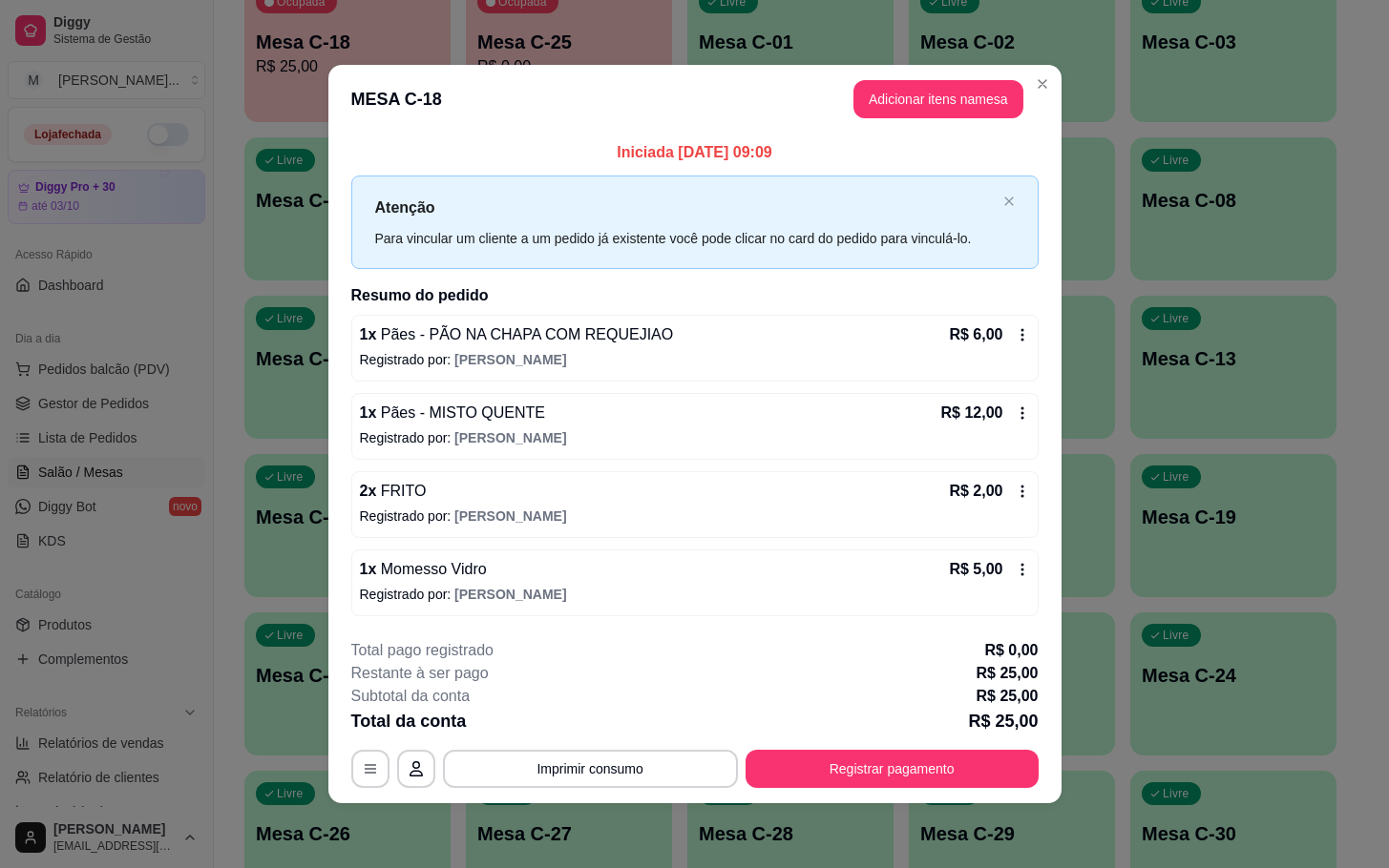
click at [971, 765] on button "Registrar pagamento" at bounding box center [892, 769] width 293 height 39
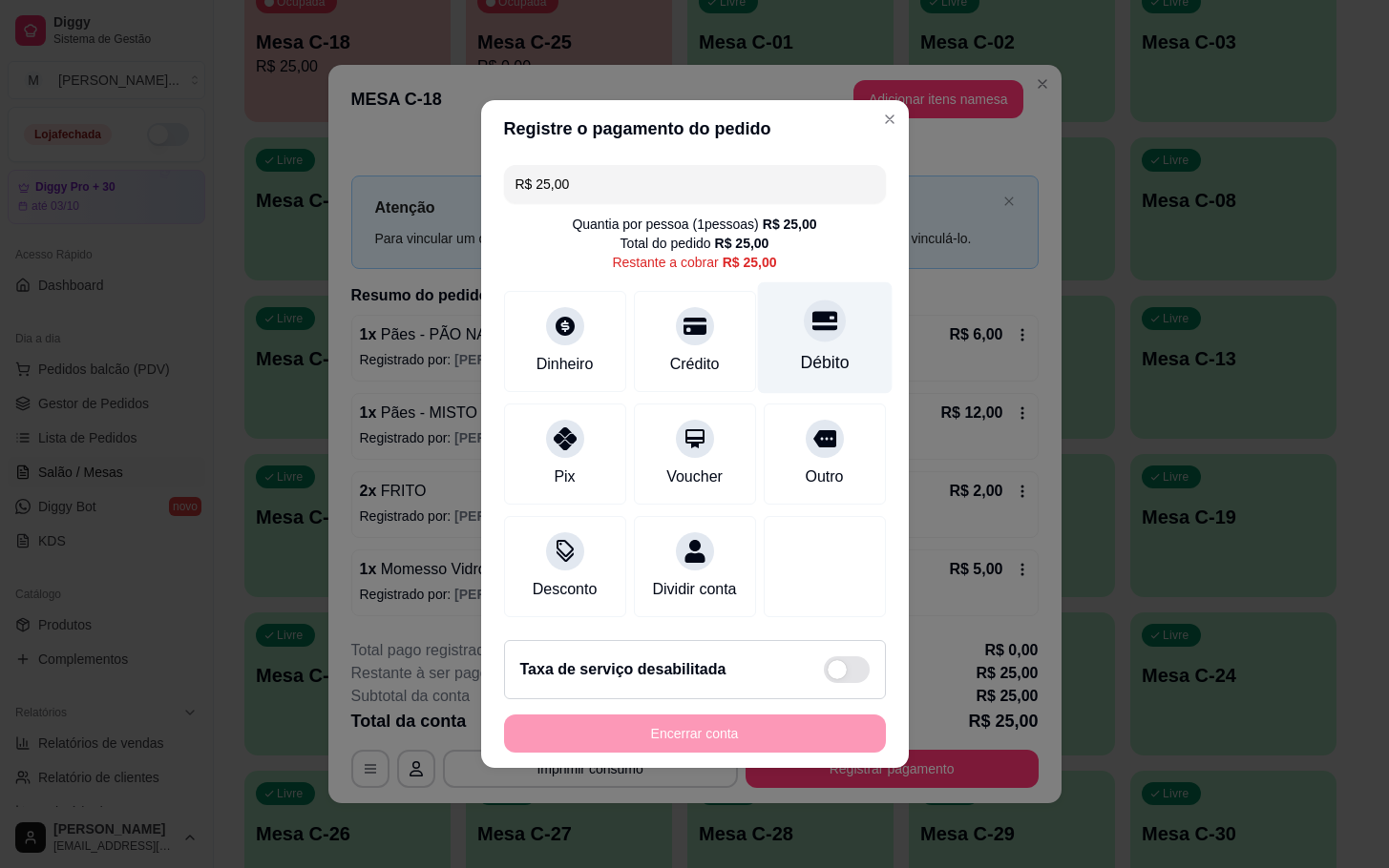
drag, startPoint x: 809, startPoint y: 293, endPoint x: 814, endPoint y: 304, distance: 12.1
click at [811, 300] on div at bounding box center [825, 321] width 42 height 42
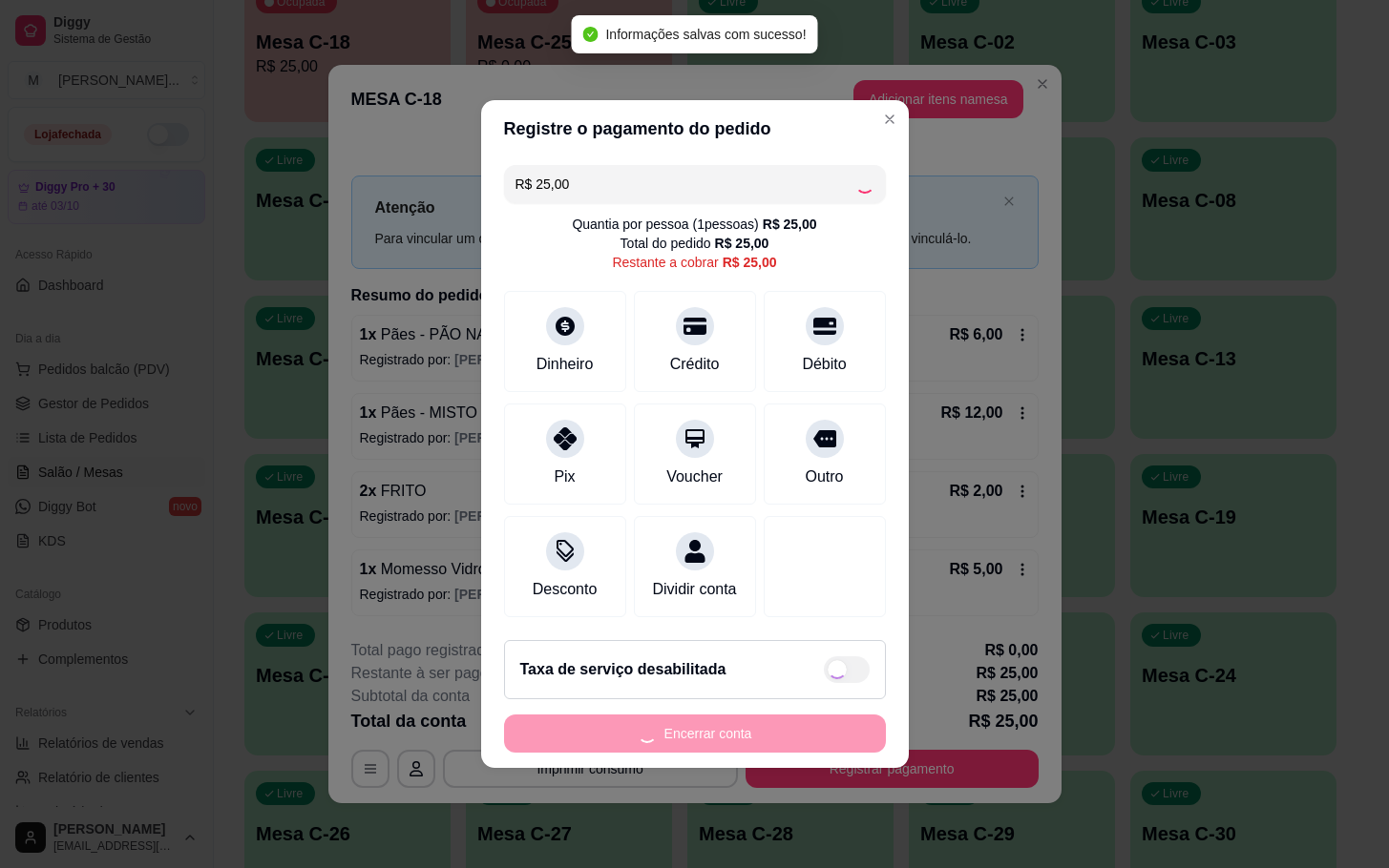
type input "R$ 0,00"
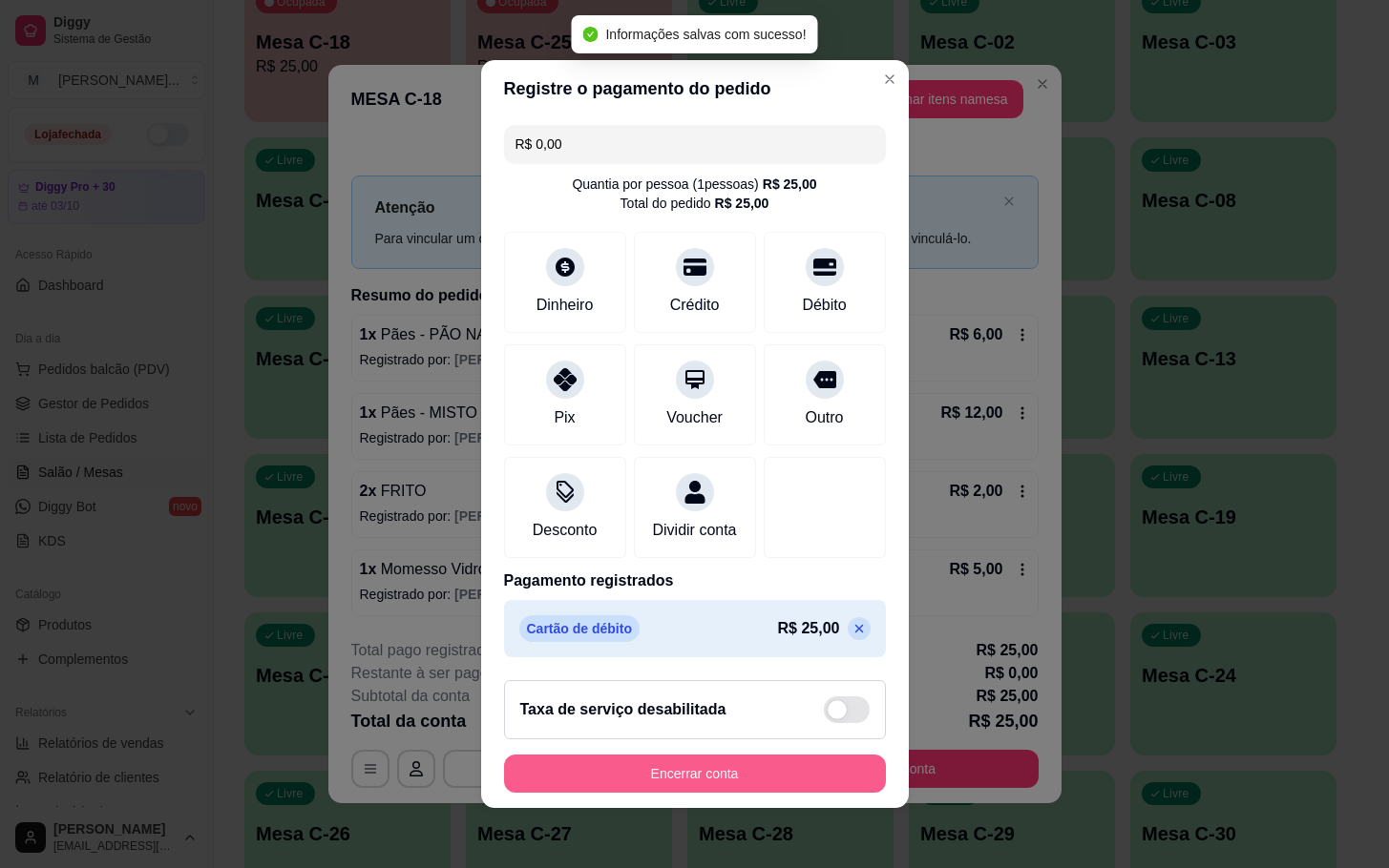
click at [630, 793] on button "Encerrar conta" at bounding box center [695, 774] width 382 height 39
